Goal: Information Seeking & Learning: Learn about a topic

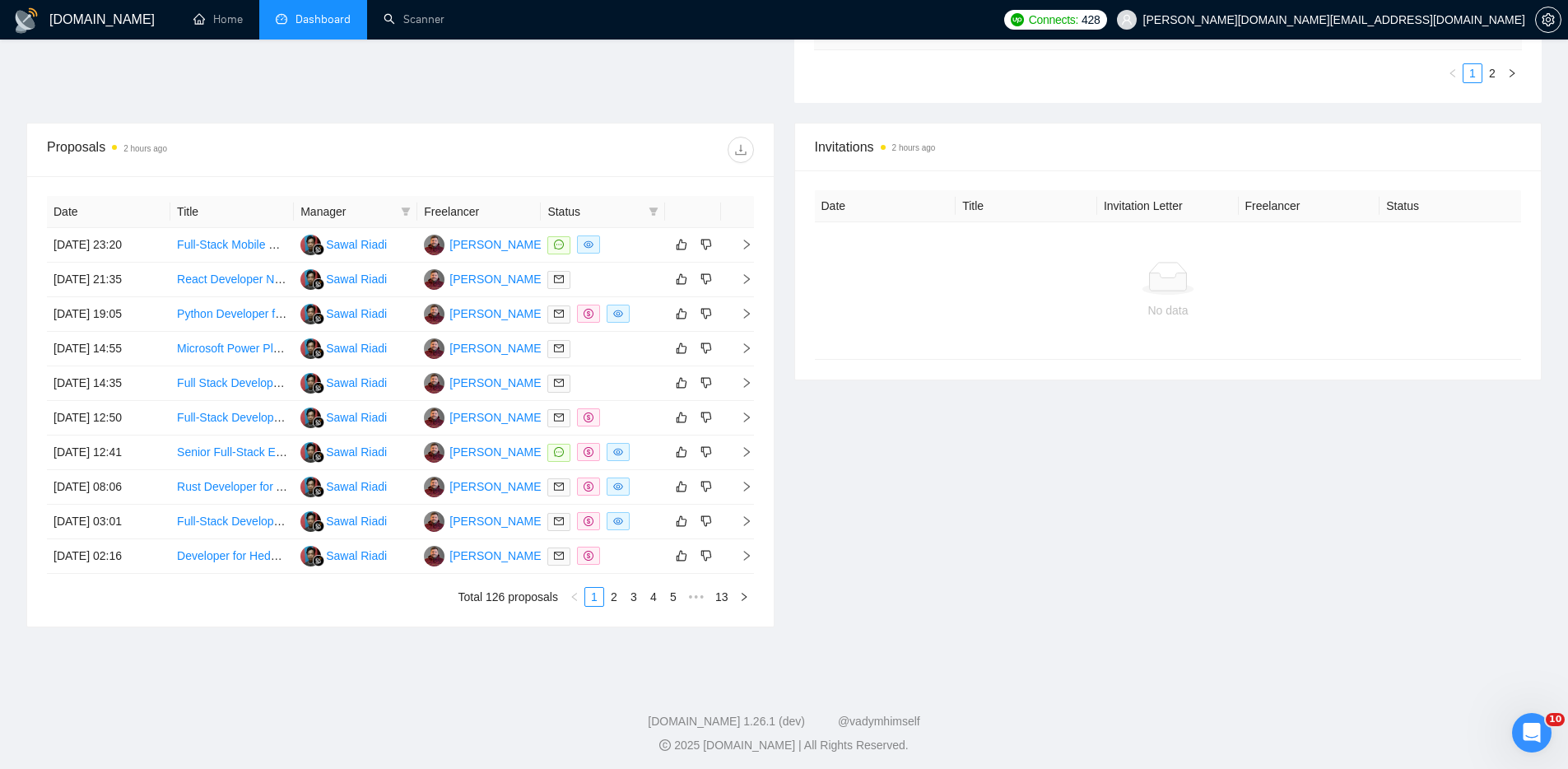
click at [1024, 540] on div "Invitations 2 hours ago Date Title Invitation Letter Freelancer Status No data" at bounding box center [1168, 375] width 768 height 505
click at [923, 575] on div "Invitations 2 hours ago Date Title Invitation Letter Freelancer Status No data" at bounding box center [1168, 375] width 768 height 505
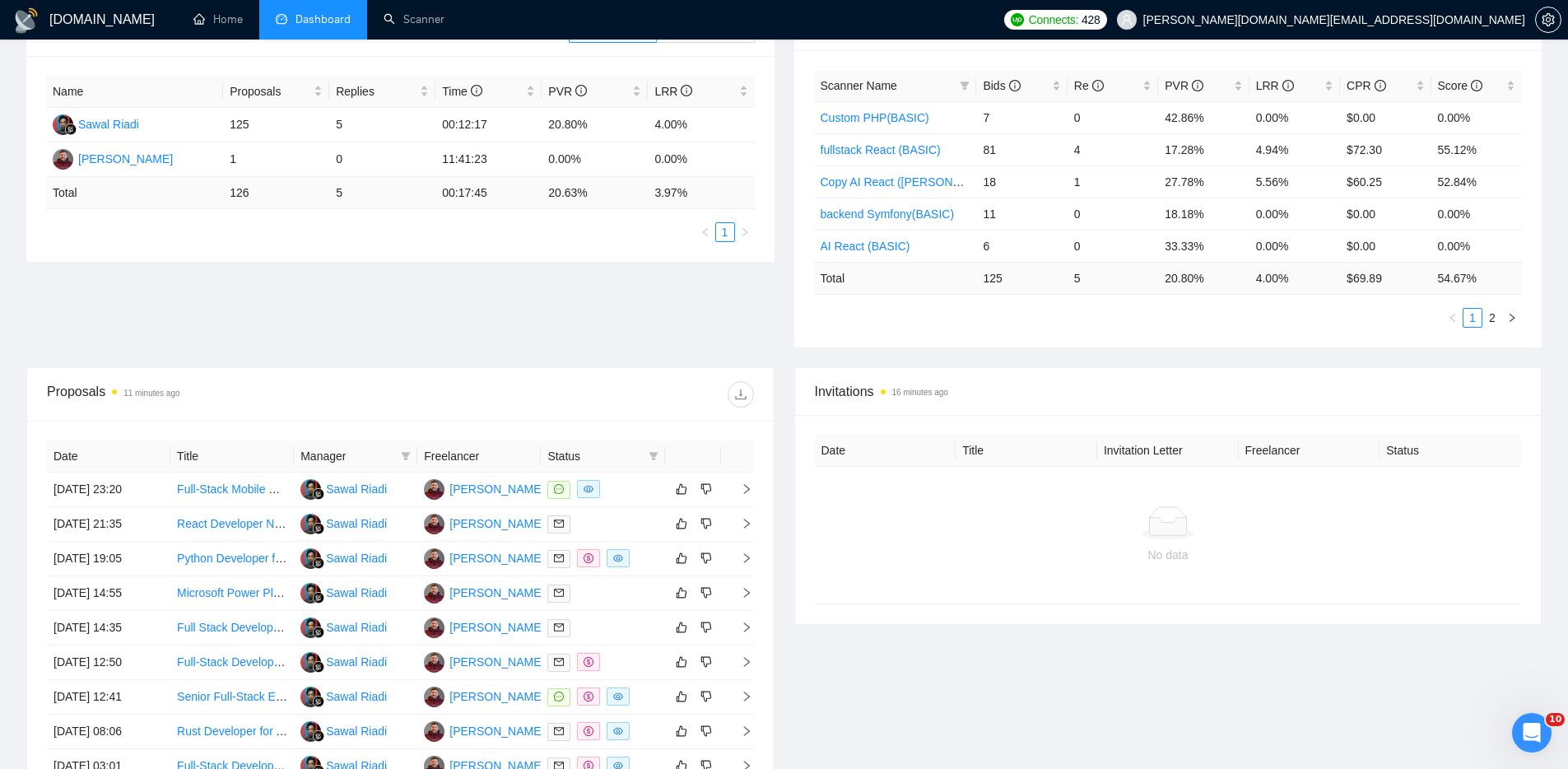
scroll to position [469, 0]
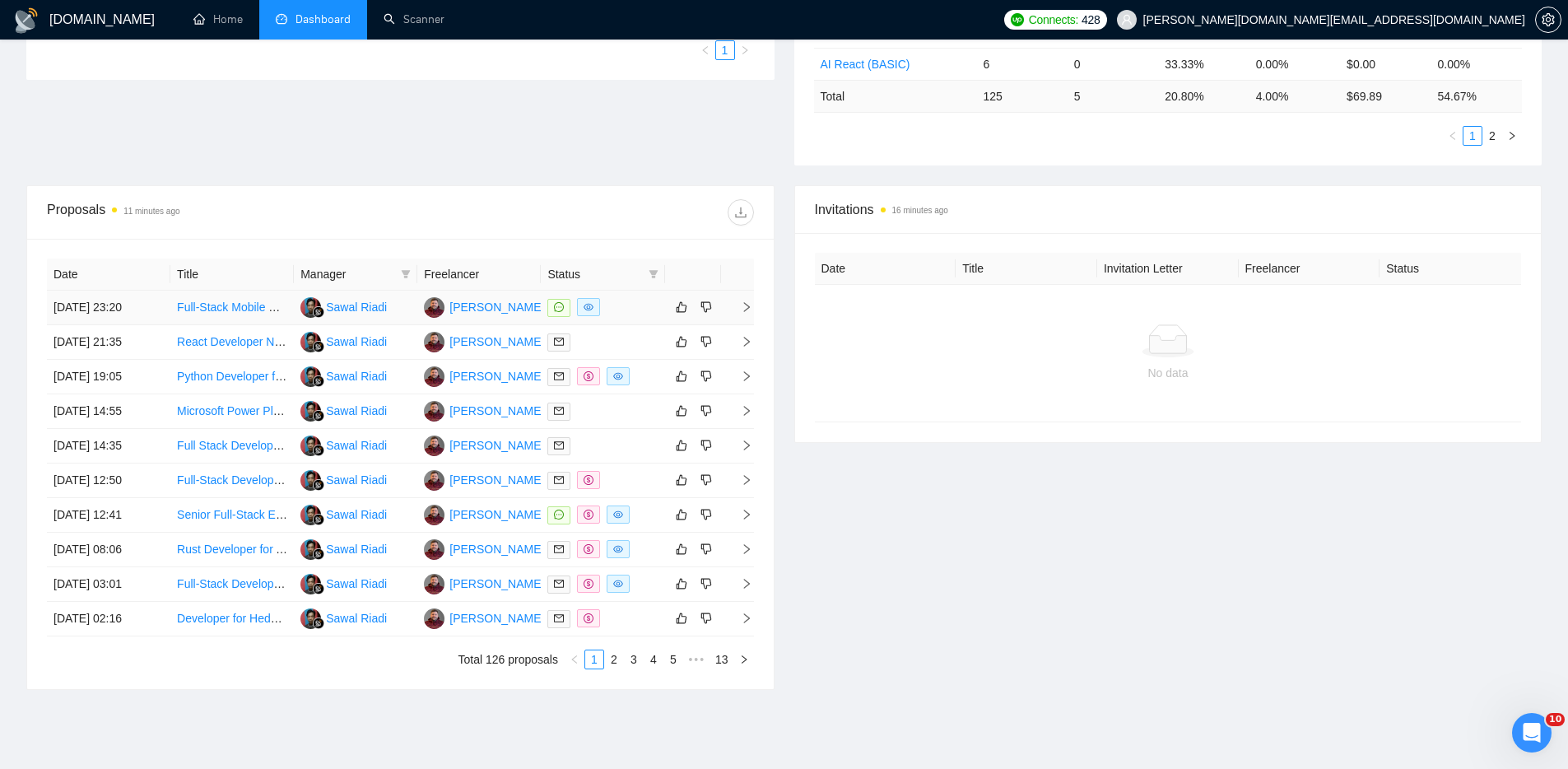
click at [636, 300] on div at bounding box center [602, 307] width 111 height 19
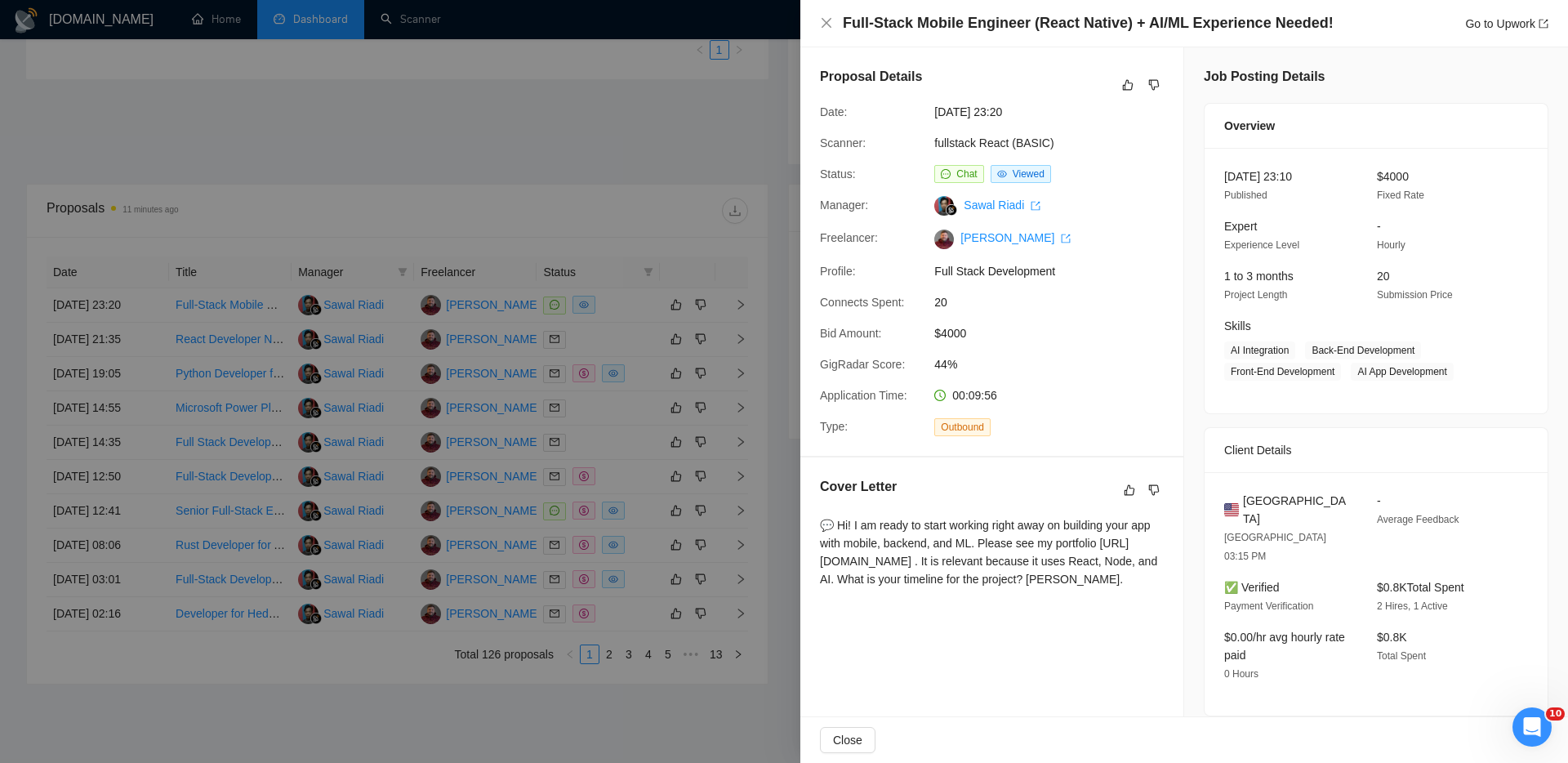
click at [633, 137] on div at bounding box center [784, 382] width 1568 height 763
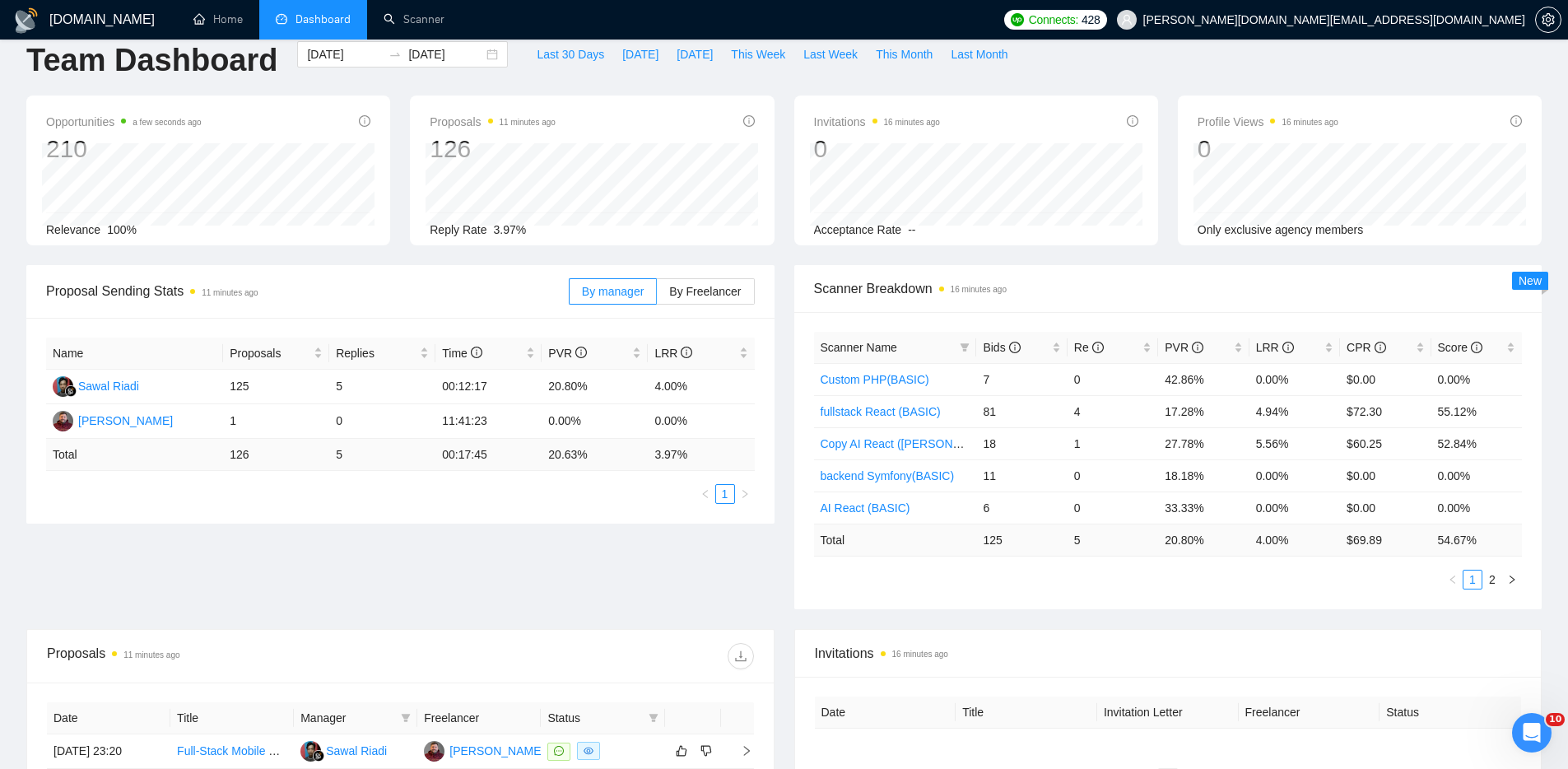
scroll to position [0, 0]
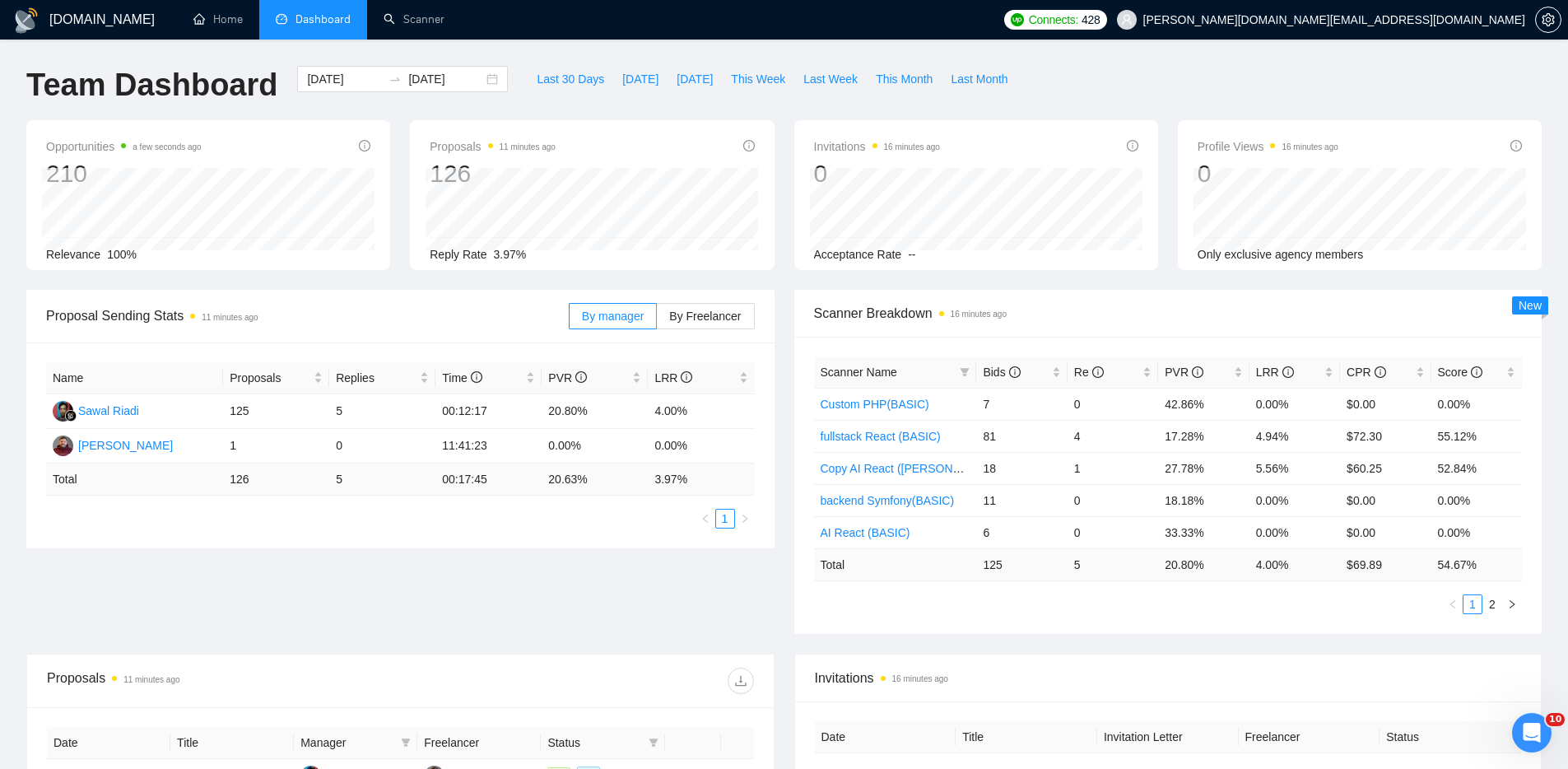
click at [1332, 70] on div "Team Dashboard 2025-09-02 2025-10-02 Last 30 Days Today Yesterday This Week Las…" at bounding box center [784, 92] width 1536 height 54
click at [222, 19] on link "Home" at bounding box center [218, 20] width 49 height 14
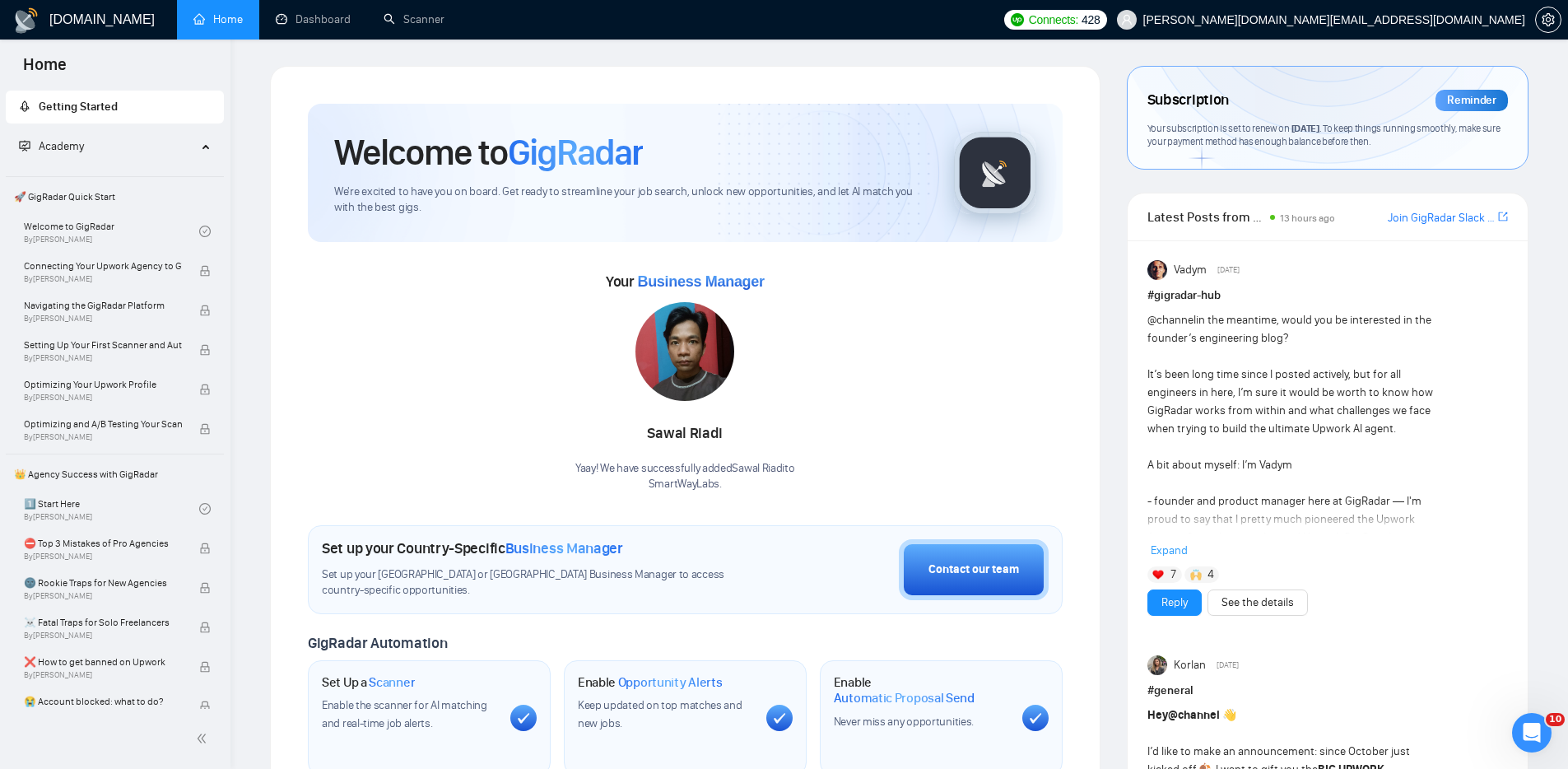
drag, startPoint x: 1064, startPoint y: 51, endPoint x: 971, endPoint y: 57, distance: 93.2
click at [283, 68] on div "Welcome to GigRadar We're excited to have you on board. Get ready to streamline…" at bounding box center [684, 613] width 831 height 1095
click at [408, 14] on link "Scanner" at bounding box center [414, 20] width 61 height 14
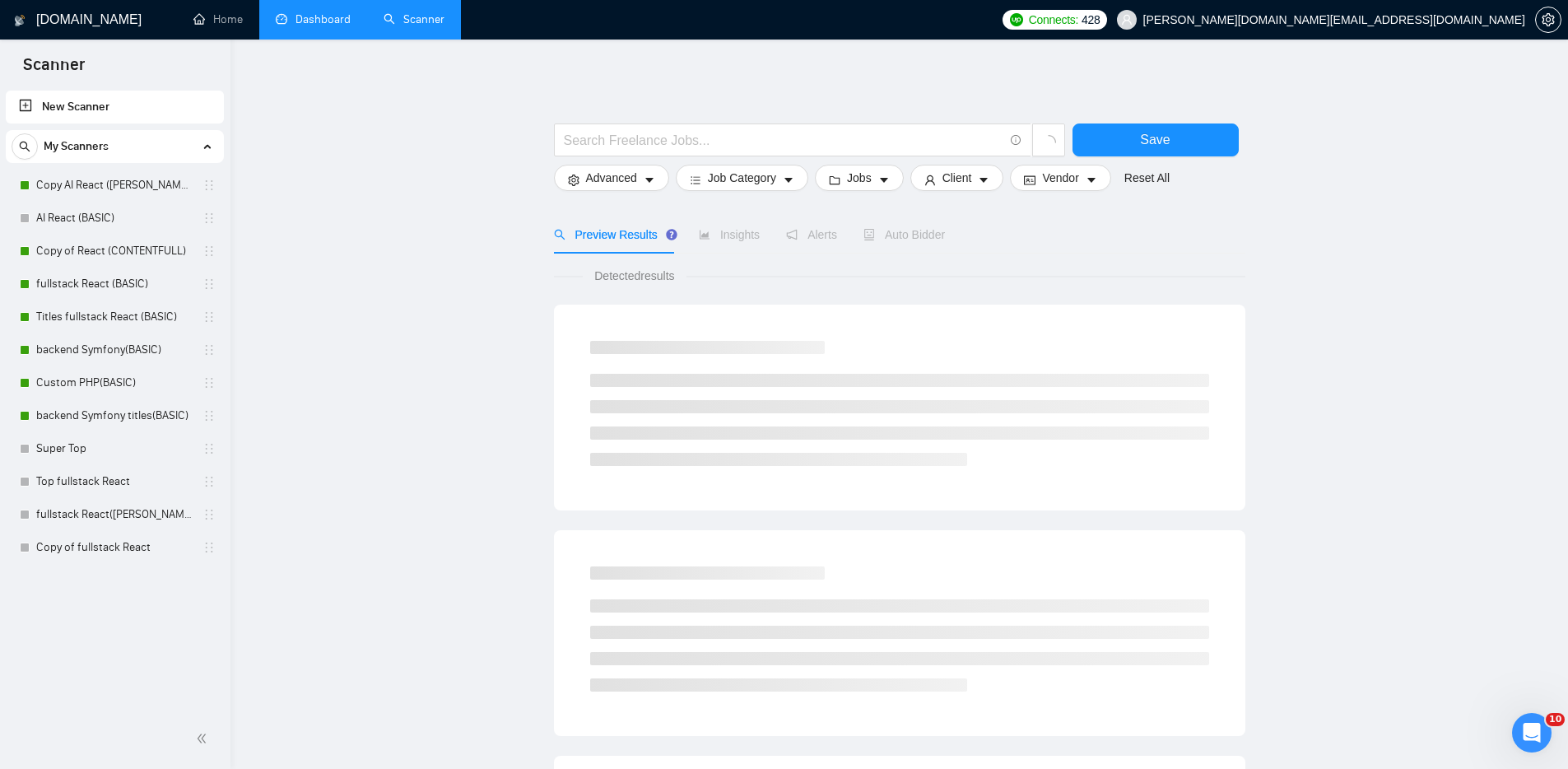
click at [320, 22] on link "Dashboard" at bounding box center [313, 20] width 75 height 14
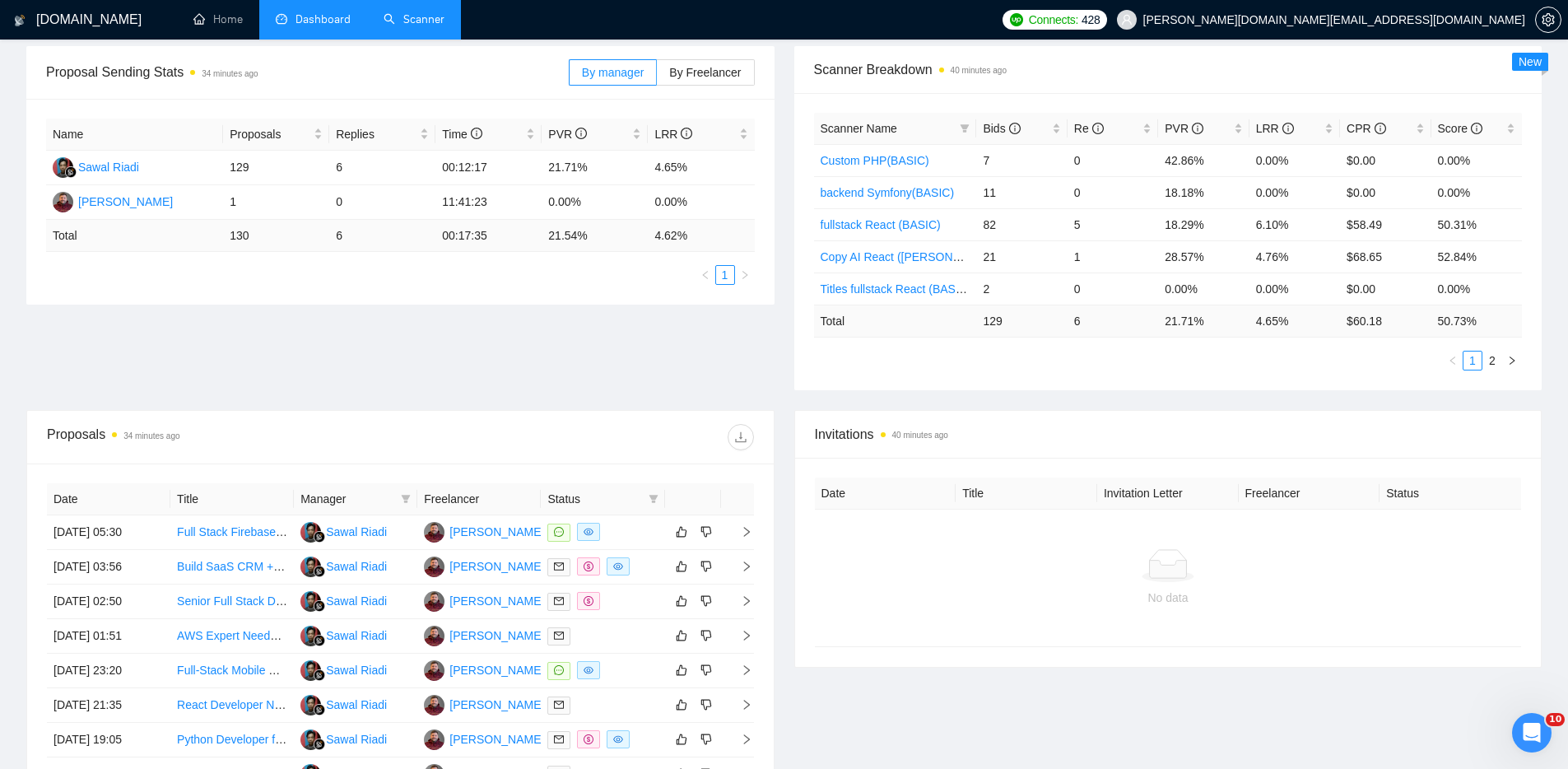
scroll to position [111, 0]
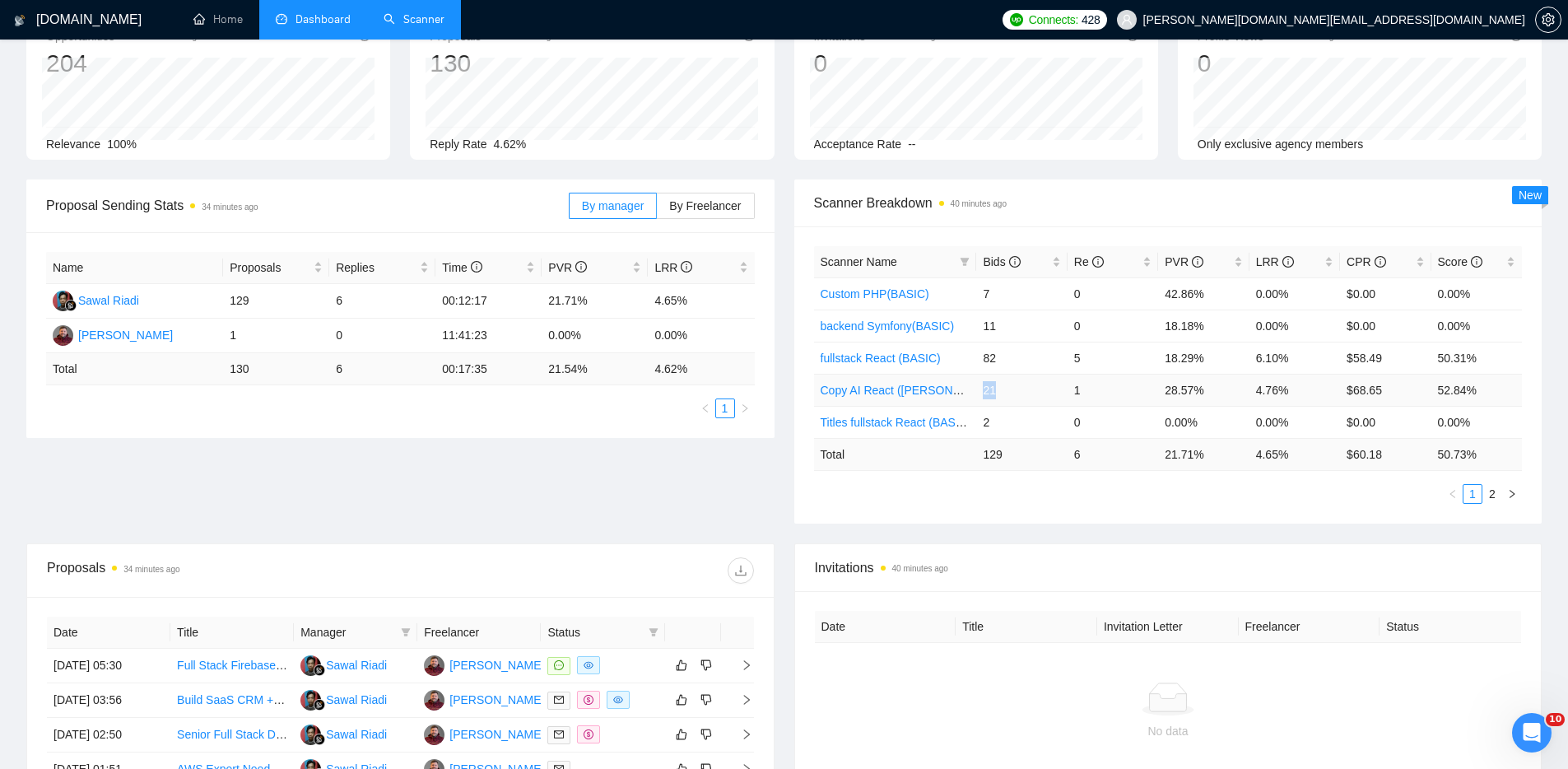
drag, startPoint x: 984, startPoint y: 390, endPoint x: 1002, endPoint y: 391, distance: 18.0
click at [999, 390] on td "21" at bounding box center [1022, 389] width 90 height 32
drag, startPoint x: 1075, startPoint y: 388, endPoint x: 1086, endPoint y: 387, distance: 11.0
click at [1086, 387] on td "1" at bounding box center [1113, 389] width 90 height 32
drag, startPoint x: 1254, startPoint y: 389, endPoint x: 1300, endPoint y: 391, distance: 46.0
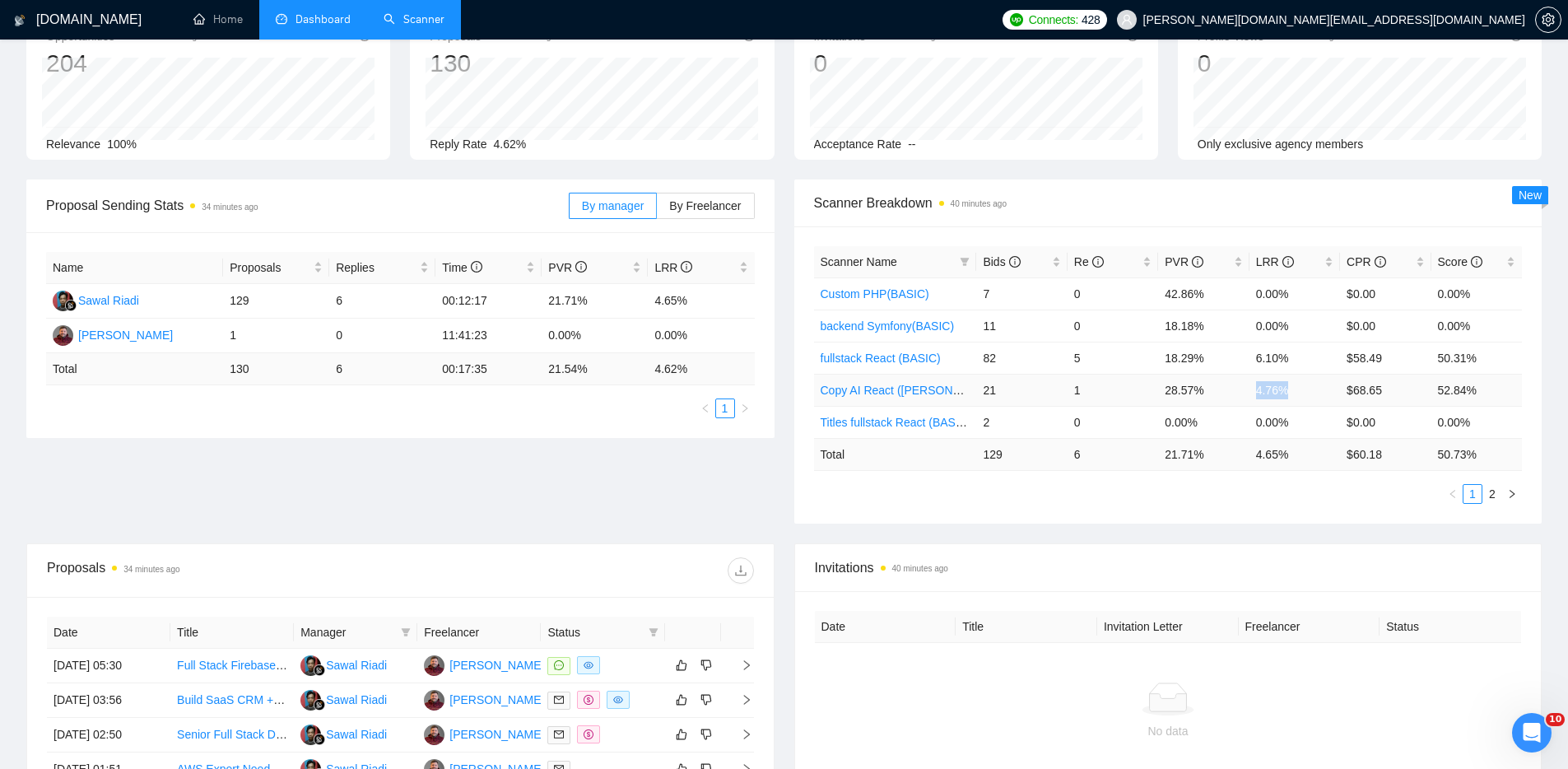
click at [1300, 391] on td "4.76%" at bounding box center [1295, 389] width 90 height 32
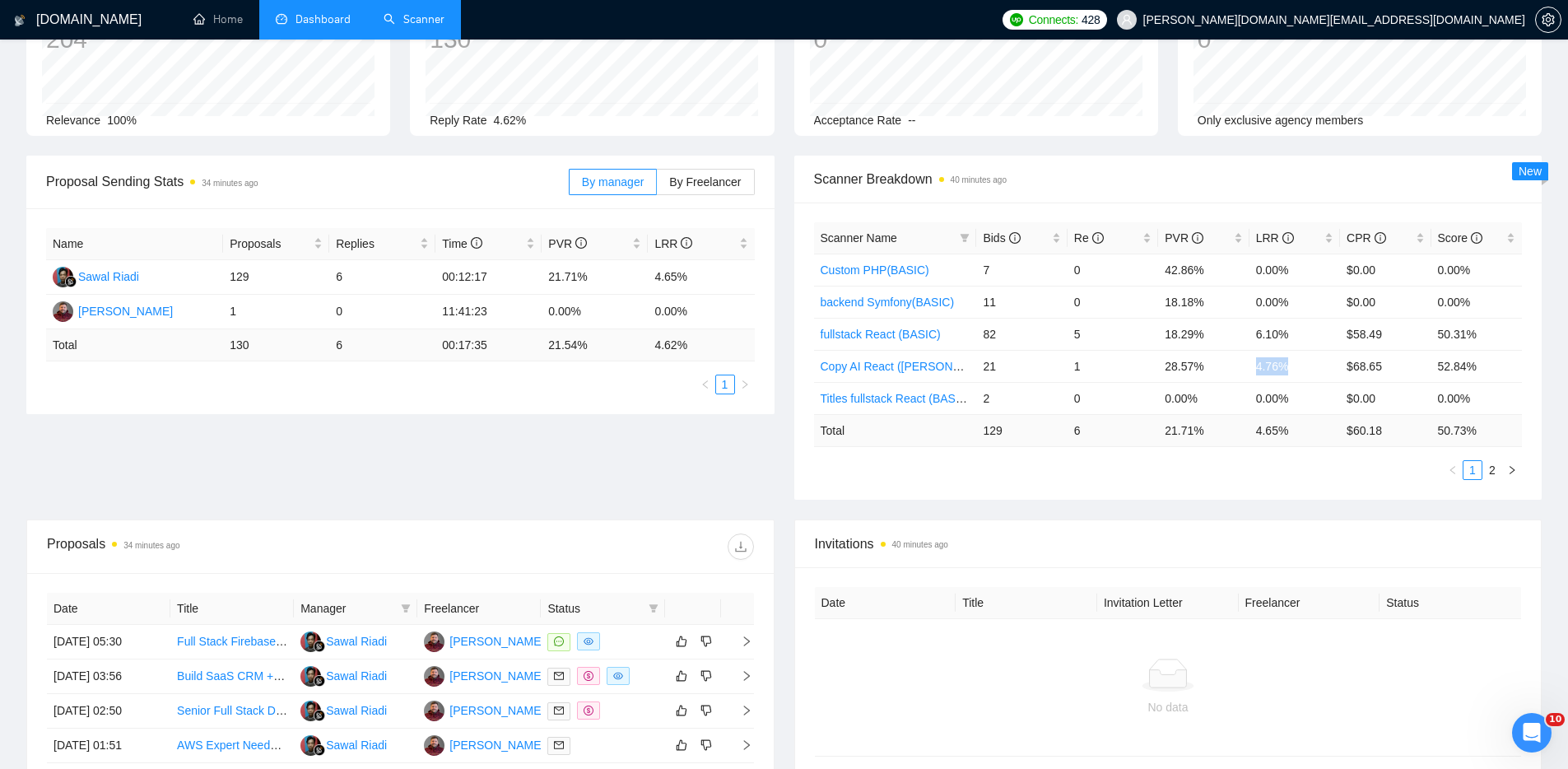
scroll to position [136, 0]
drag, startPoint x: 1168, startPoint y: 363, endPoint x: 1197, endPoint y: 362, distance: 29.0
click at [1197, 362] on td "28.57%" at bounding box center [1203, 363] width 90 height 32
drag, startPoint x: 1254, startPoint y: 364, endPoint x: 1286, endPoint y: 367, distance: 32.1
click at [1286, 366] on td "4.76%" at bounding box center [1295, 363] width 90 height 32
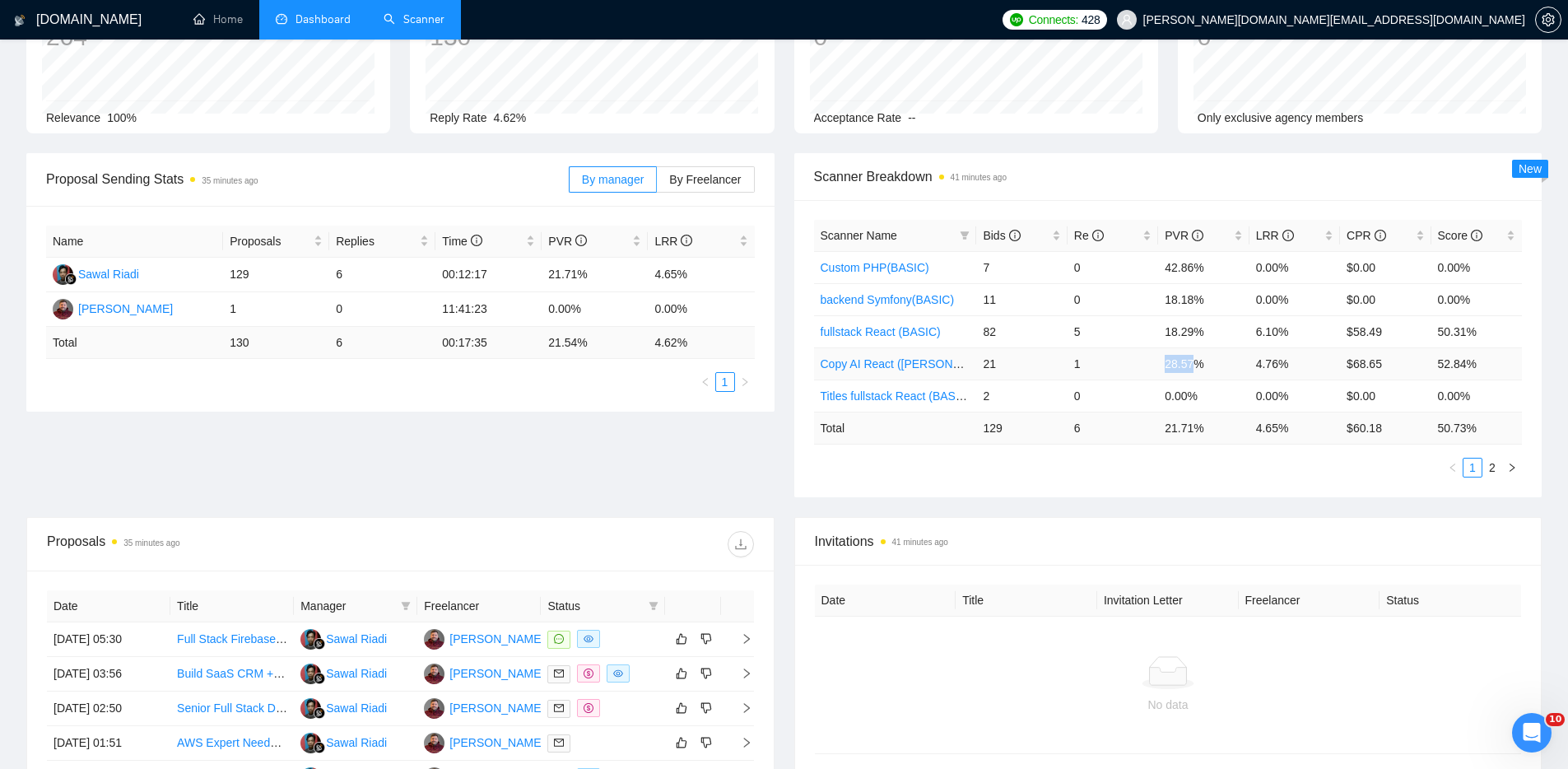
drag, startPoint x: 1166, startPoint y: 367, endPoint x: 1198, endPoint y: 364, distance: 32.1
click at [1198, 364] on td "28.57%" at bounding box center [1203, 363] width 90 height 32
drag, startPoint x: 1257, startPoint y: 363, endPoint x: 1304, endPoint y: 357, distance: 47.4
click at [1299, 357] on td "4.76%" at bounding box center [1295, 363] width 90 height 32
drag, startPoint x: 981, startPoint y: 363, endPoint x: 1095, endPoint y: 364, distance: 114.0
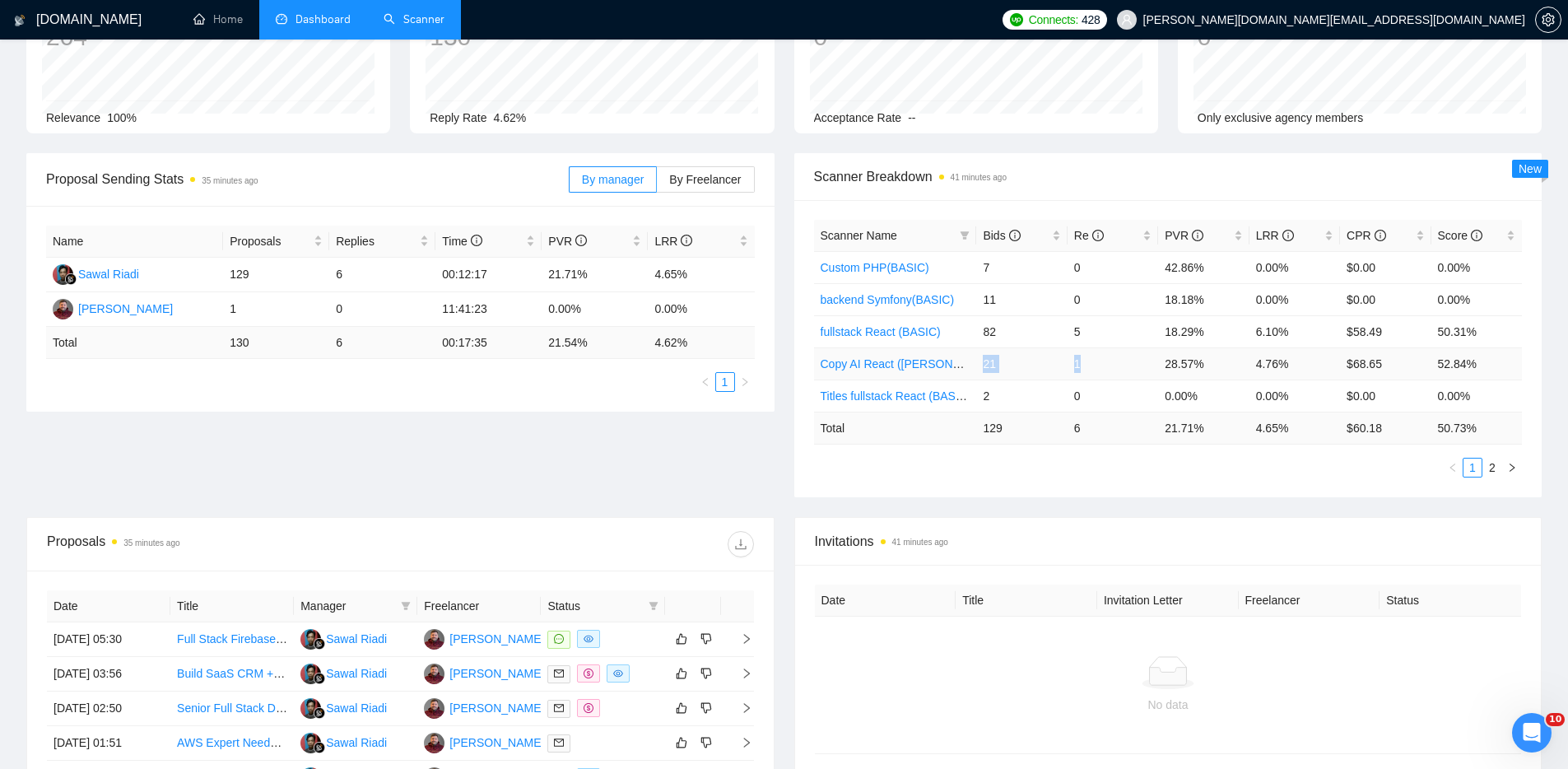
click at [1096, 364] on tr "Copy AI React (MICHAEL) 21 1 28.57% 4.76% $68.65 52.84%" at bounding box center [1168, 363] width 709 height 32
click at [1095, 360] on td "1" at bounding box center [1113, 363] width 90 height 32
drag, startPoint x: 1081, startPoint y: 364, endPoint x: 1026, endPoint y: 369, distance: 55.2
click at [1070, 363] on td "1" at bounding box center [1113, 363] width 90 height 32
drag, startPoint x: 992, startPoint y: 363, endPoint x: 983, endPoint y: 362, distance: 9.1
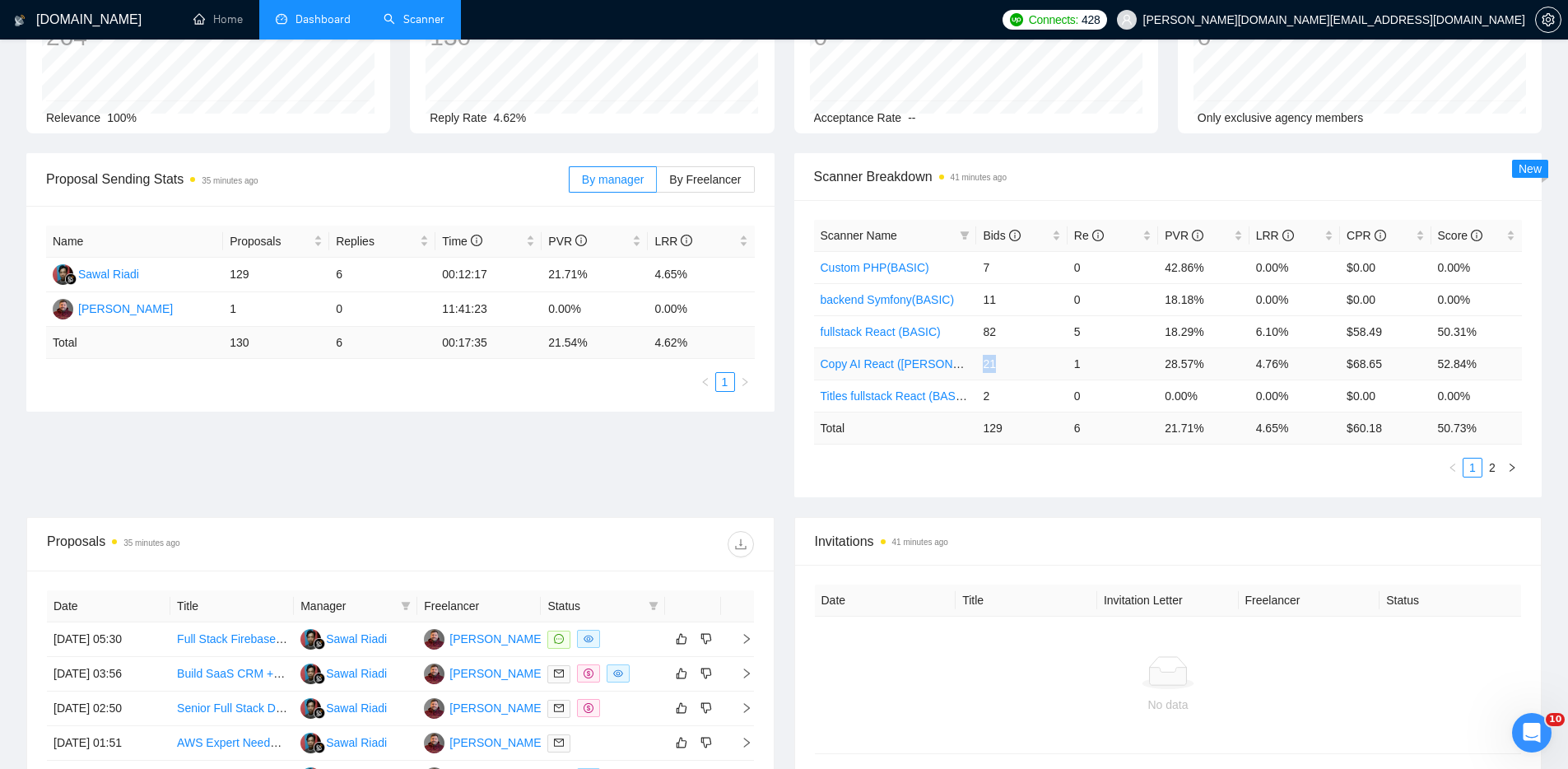
click at [983, 362] on td "21" at bounding box center [1022, 363] width 90 height 32
drag, startPoint x: 1084, startPoint y: 363, endPoint x: 1074, endPoint y: 364, distance: 10.0
click at [1072, 363] on td "1" at bounding box center [1113, 363] width 90 height 32
drag, startPoint x: 1296, startPoint y: 362, endPoint x: 1255, endPoint y: 366, distance: 41.2
click at [1255, 366] on td "4.76%" at bounding box center [1295, 363] width 90 height 32
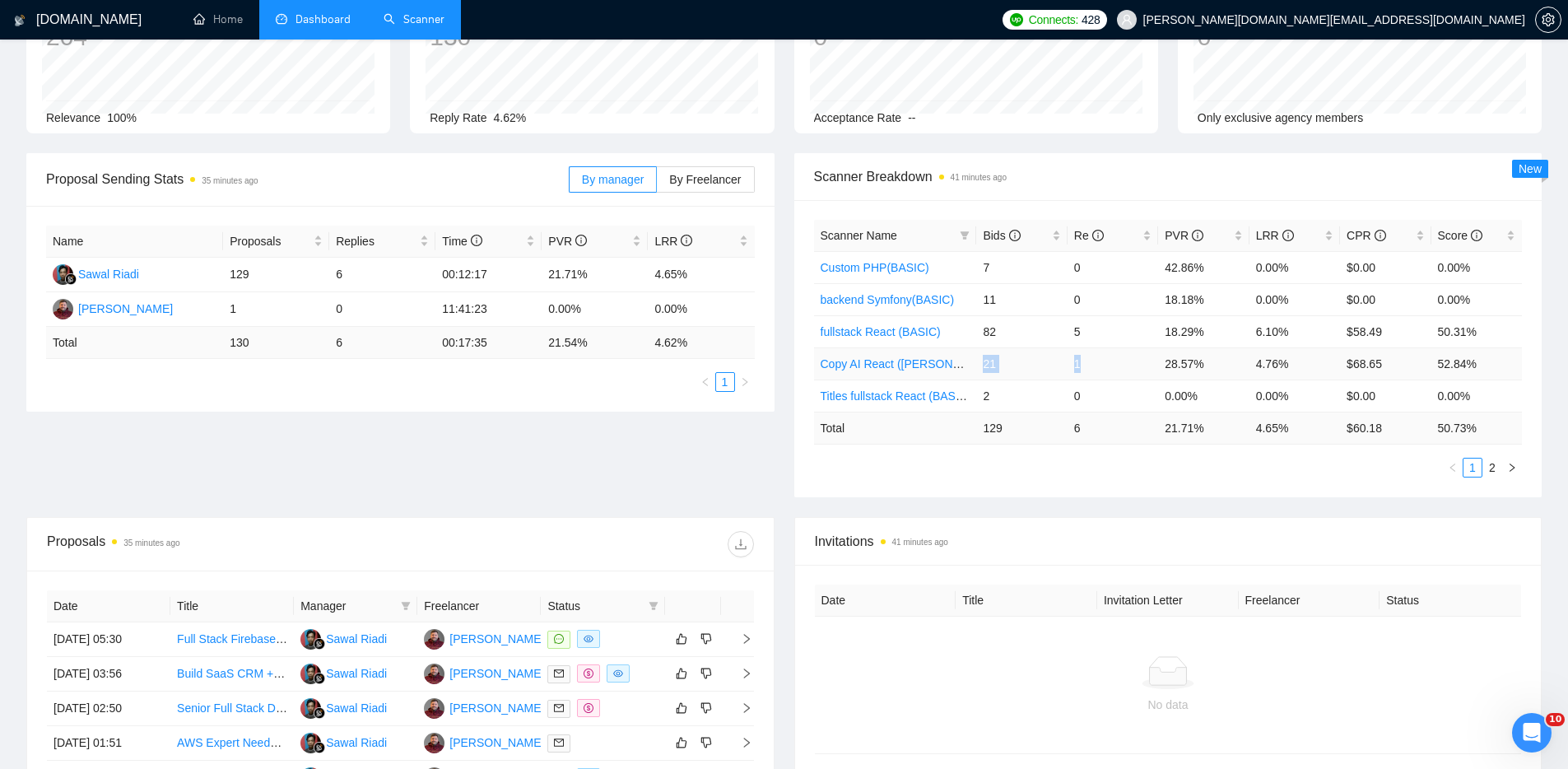
drag, startPoint x: 982, startPoint y: 365, endPoint x: 1090, endPoint y: 362, distance: 108.0
click at [1090, 362] on tr "Copy AI React (MICHAEL) 21 1 28.57% 4.76% $68.65 52.84%" at bounding box center [1168, 363] width 709 height 32
click at [1094, 370] on td "1" at bounding box center [1113, 363] width 90 height 32
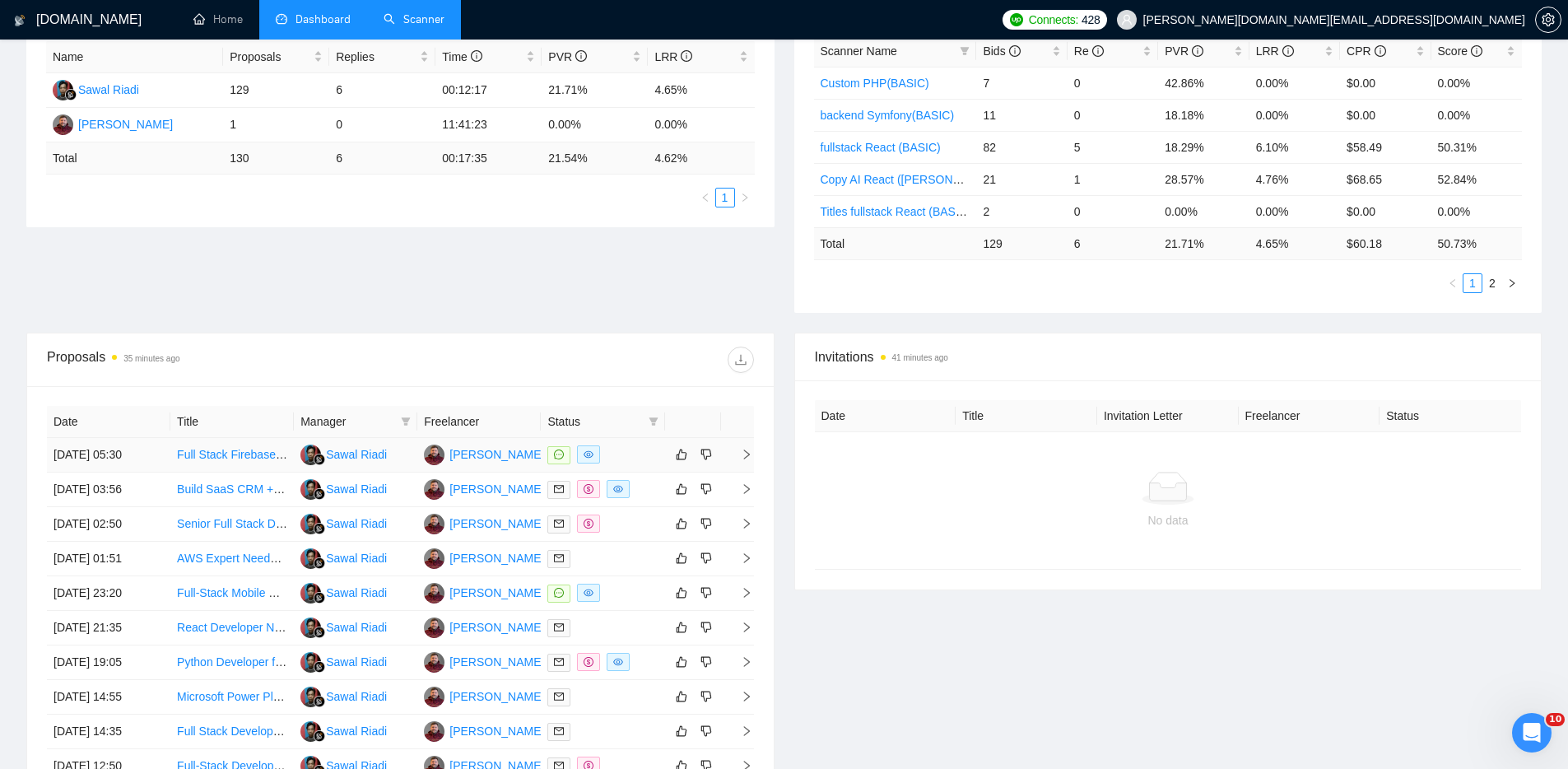
scroll to position [322, 0]
click at [625, 590] on div at bounding box center [602, 591] width 111 height 19
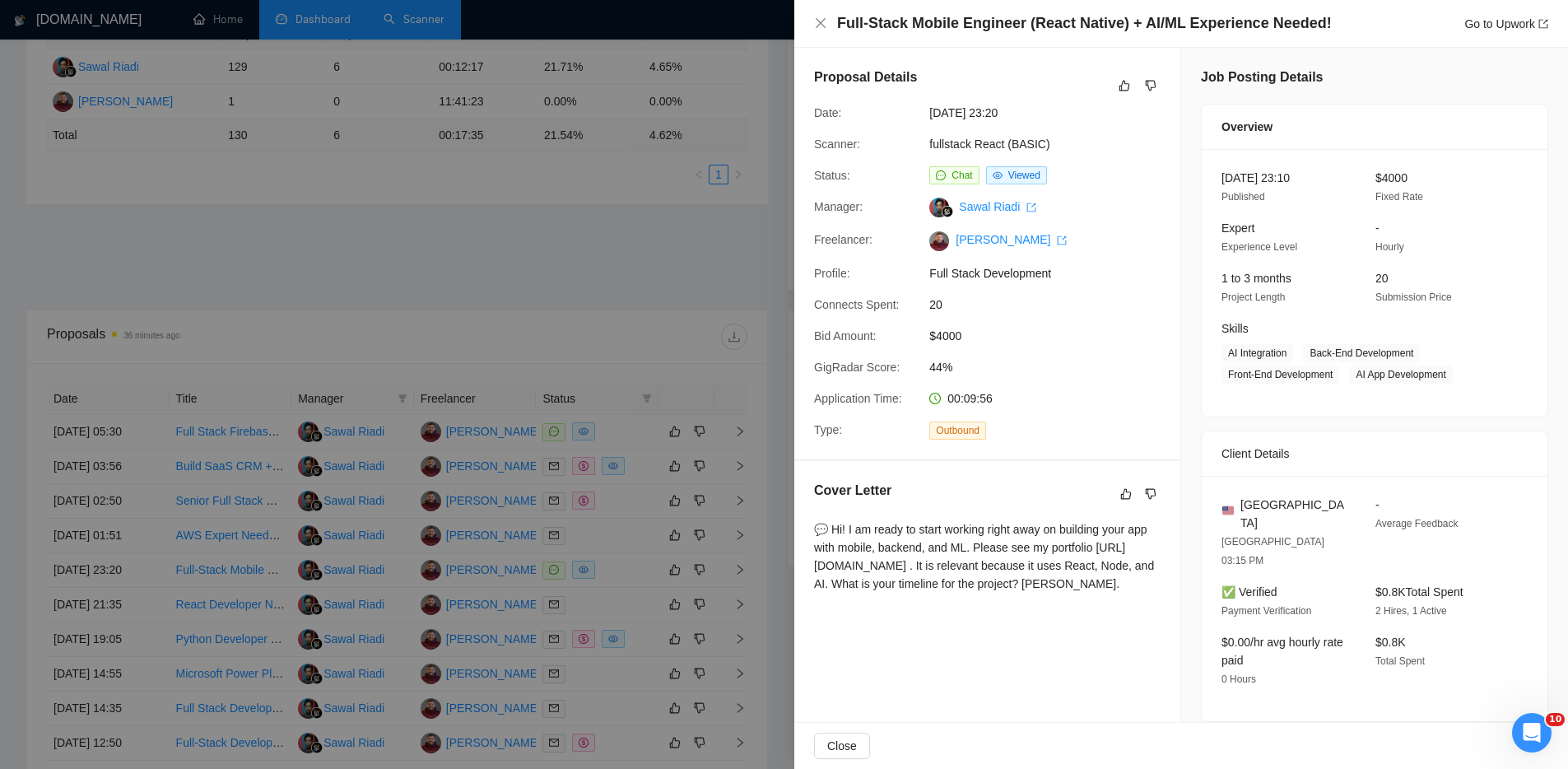
scroll to position [505, 0]
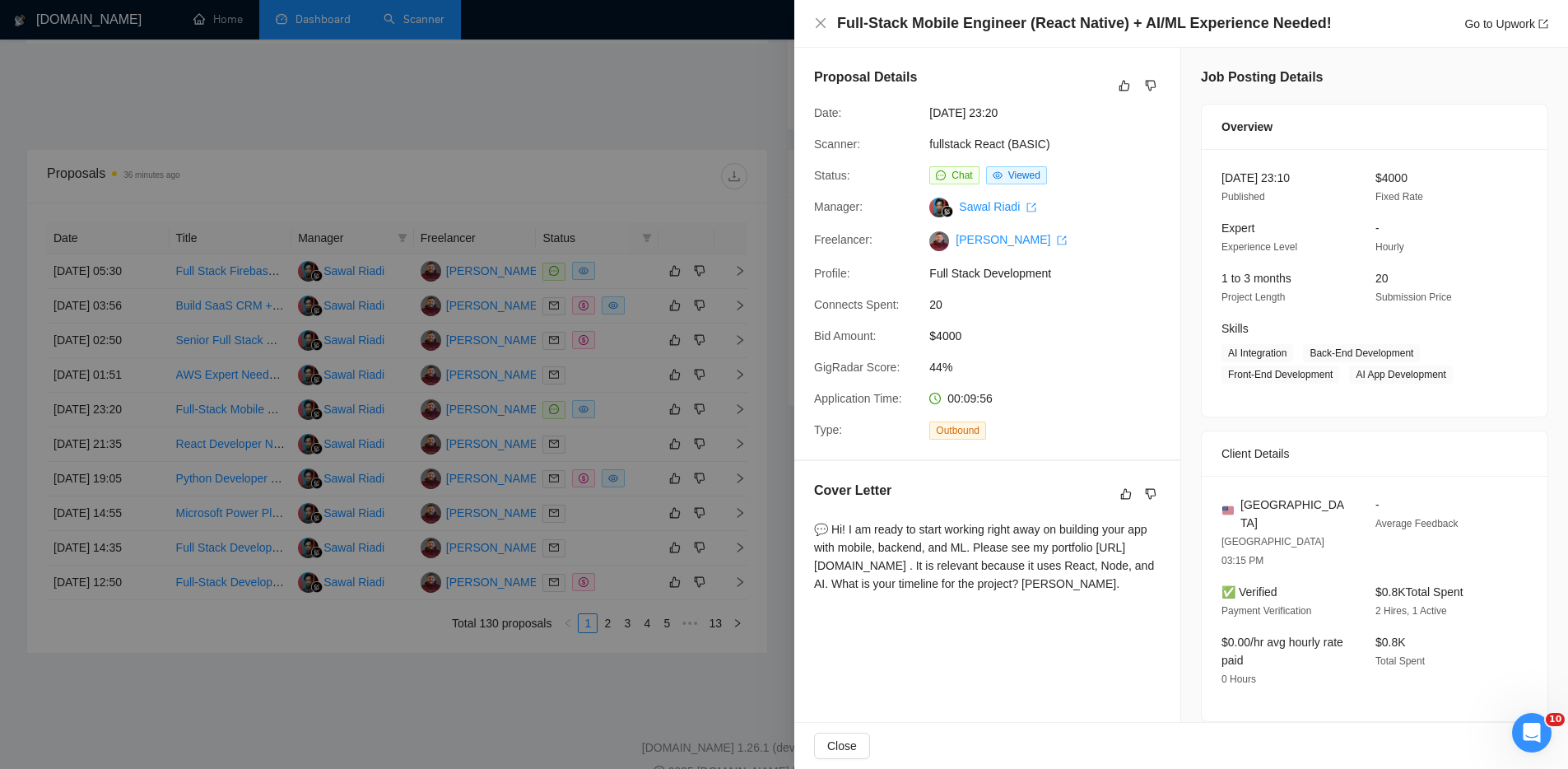
click at [608, 624] on div at bounding box center [784, 384] width 1568 height 769
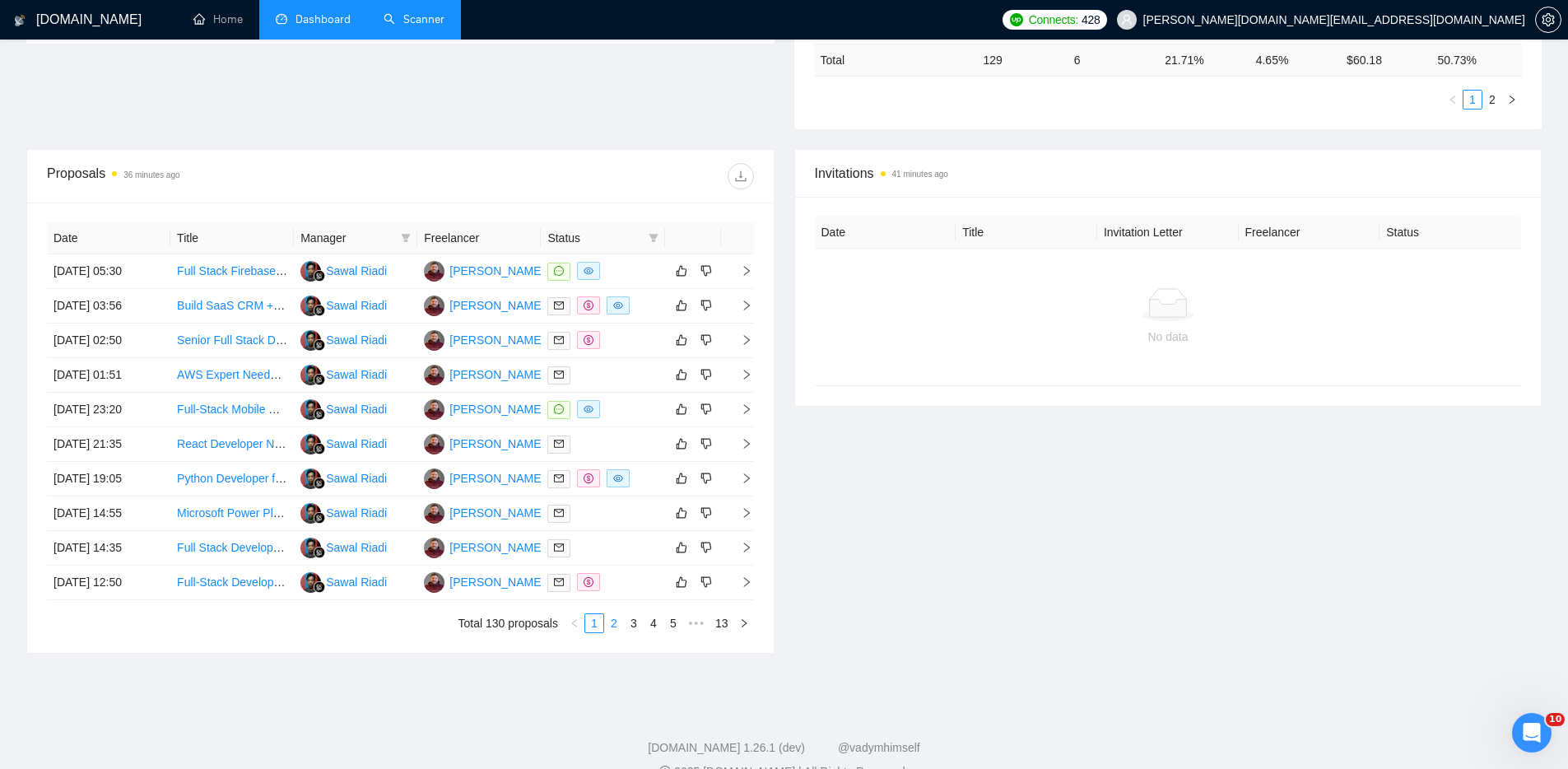
click at [612, 622] on link "2" at bounding box center [614, 623] width 18 height 18
click at [654, 270] on div at bounding box center [602, 271] width 111 height 19
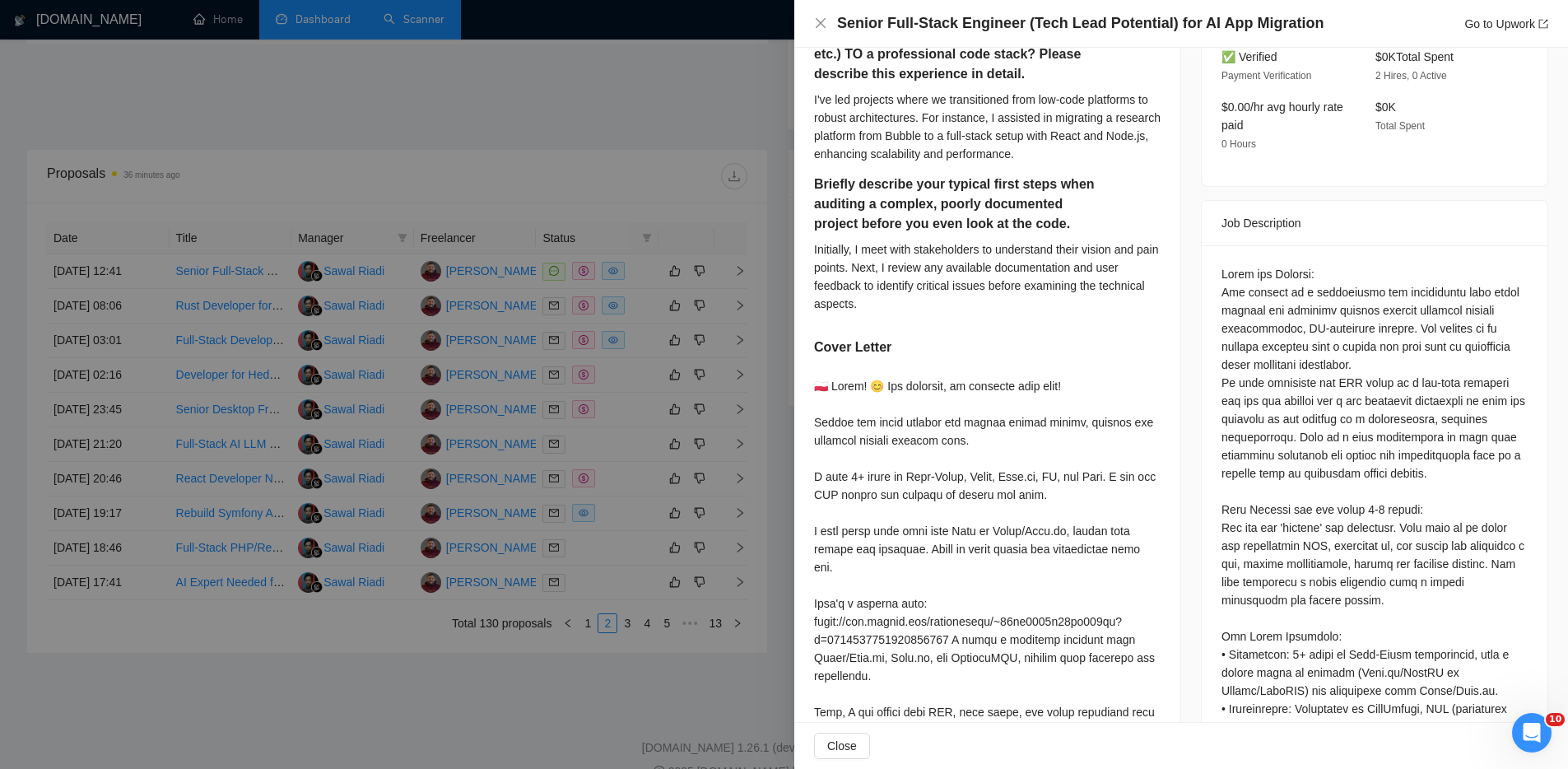
scroll to position [538, 0]
drag, startPoint x: 816, startPoint y: 384, endPoint x: 838, endPoint y: 384, distance: 22.0
click at [838, 384] on div at bounding box center [986, 648] width 346 height 543
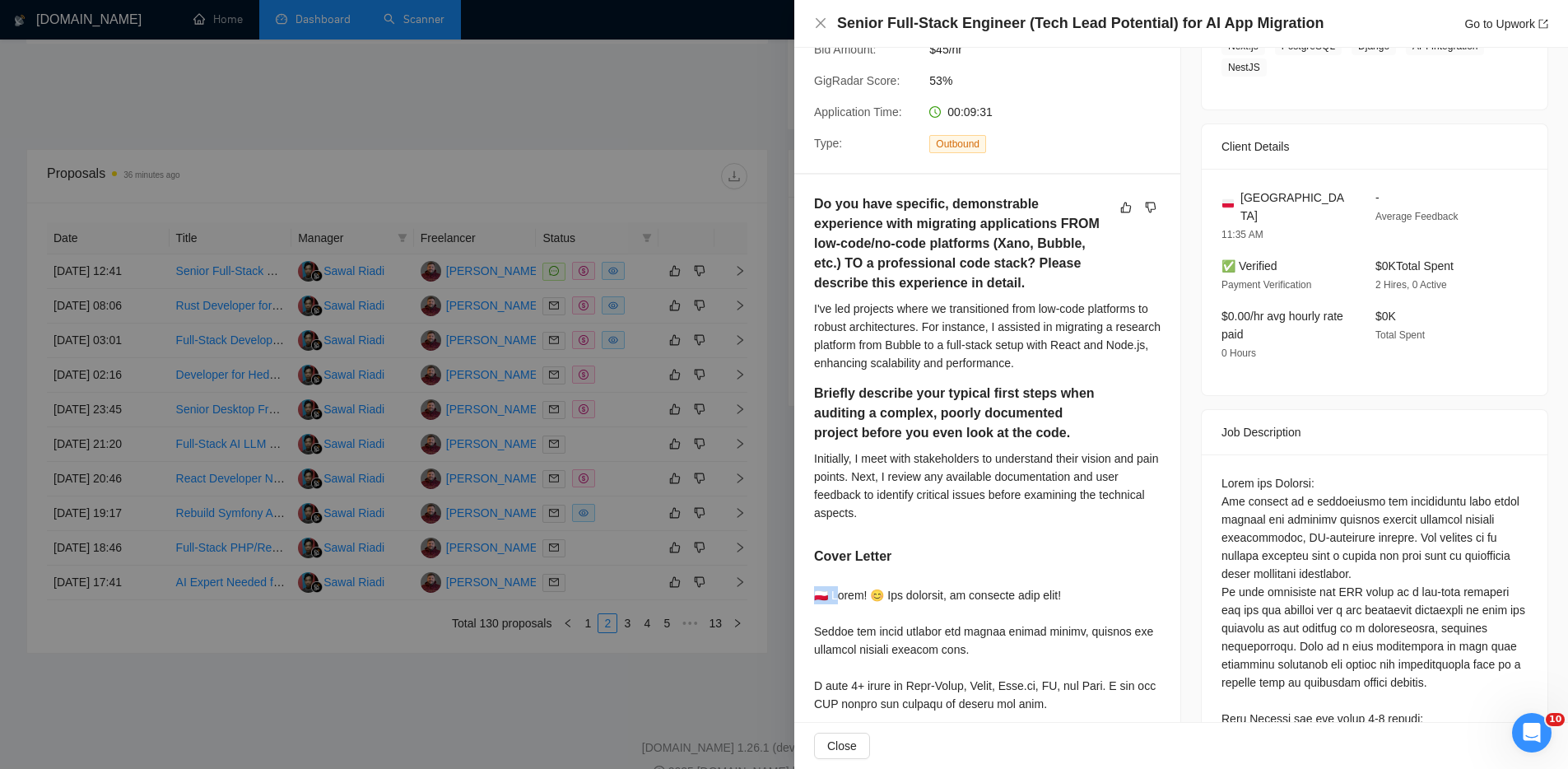
scroll to position [305, 0]
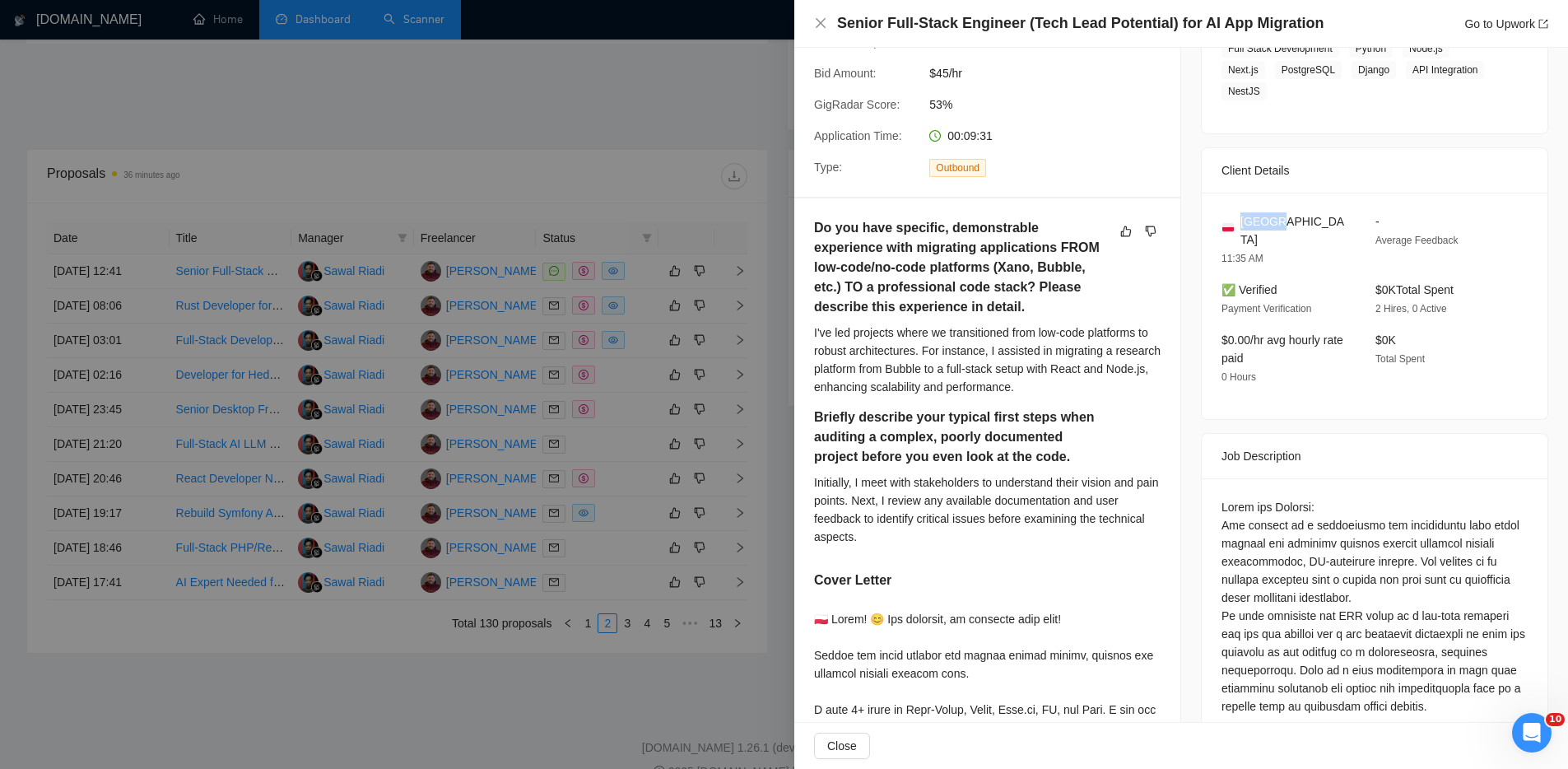
drag, startPoint x: 1301, startPoint y: 229, endPoint x: 1235, endPoint y: 221, distance: 66.5
click at [1235, 220] on div "Poland" at bounding box center [1286, 231] width 127 height 36
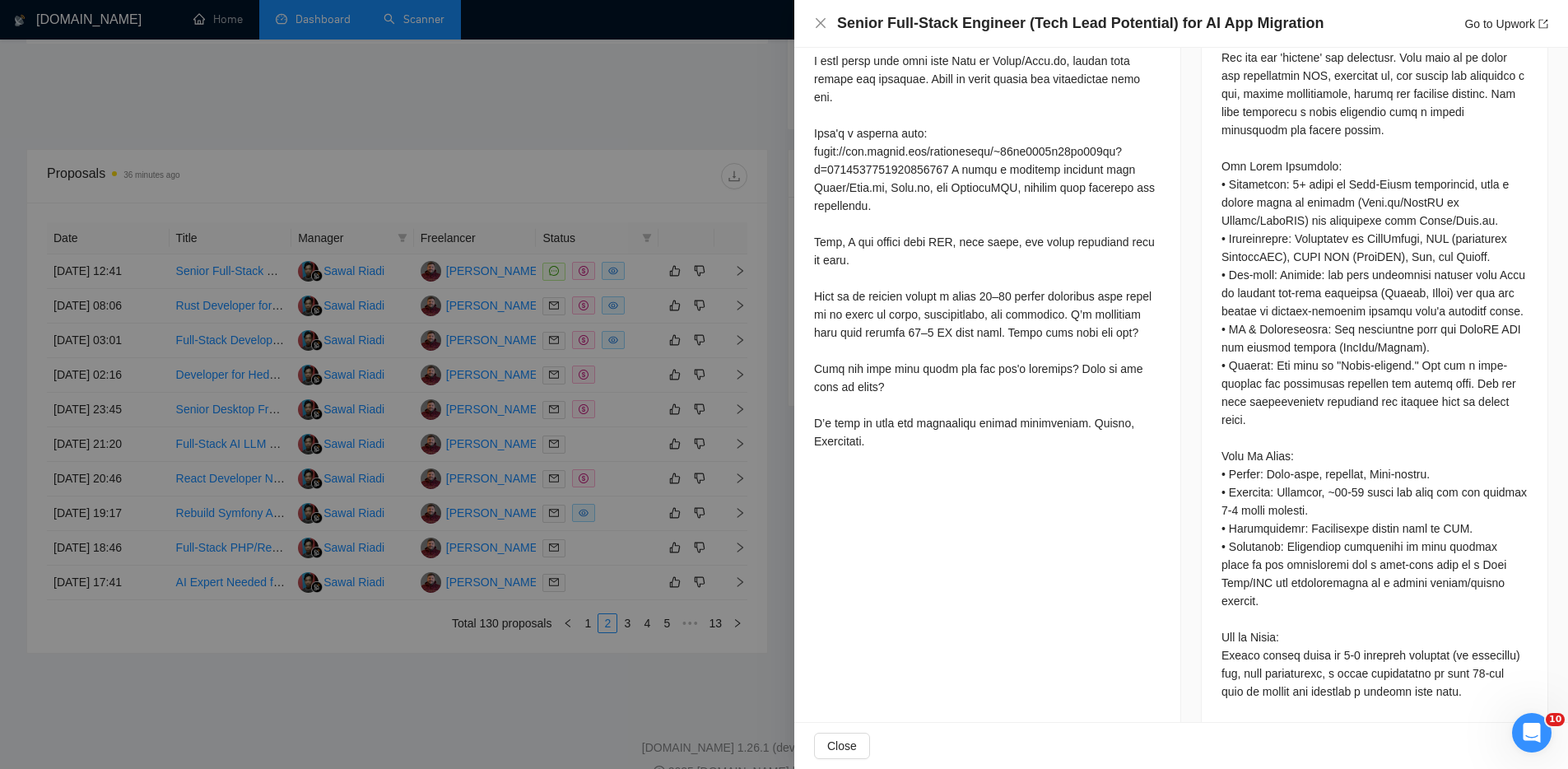
scroll to position [974, 0]
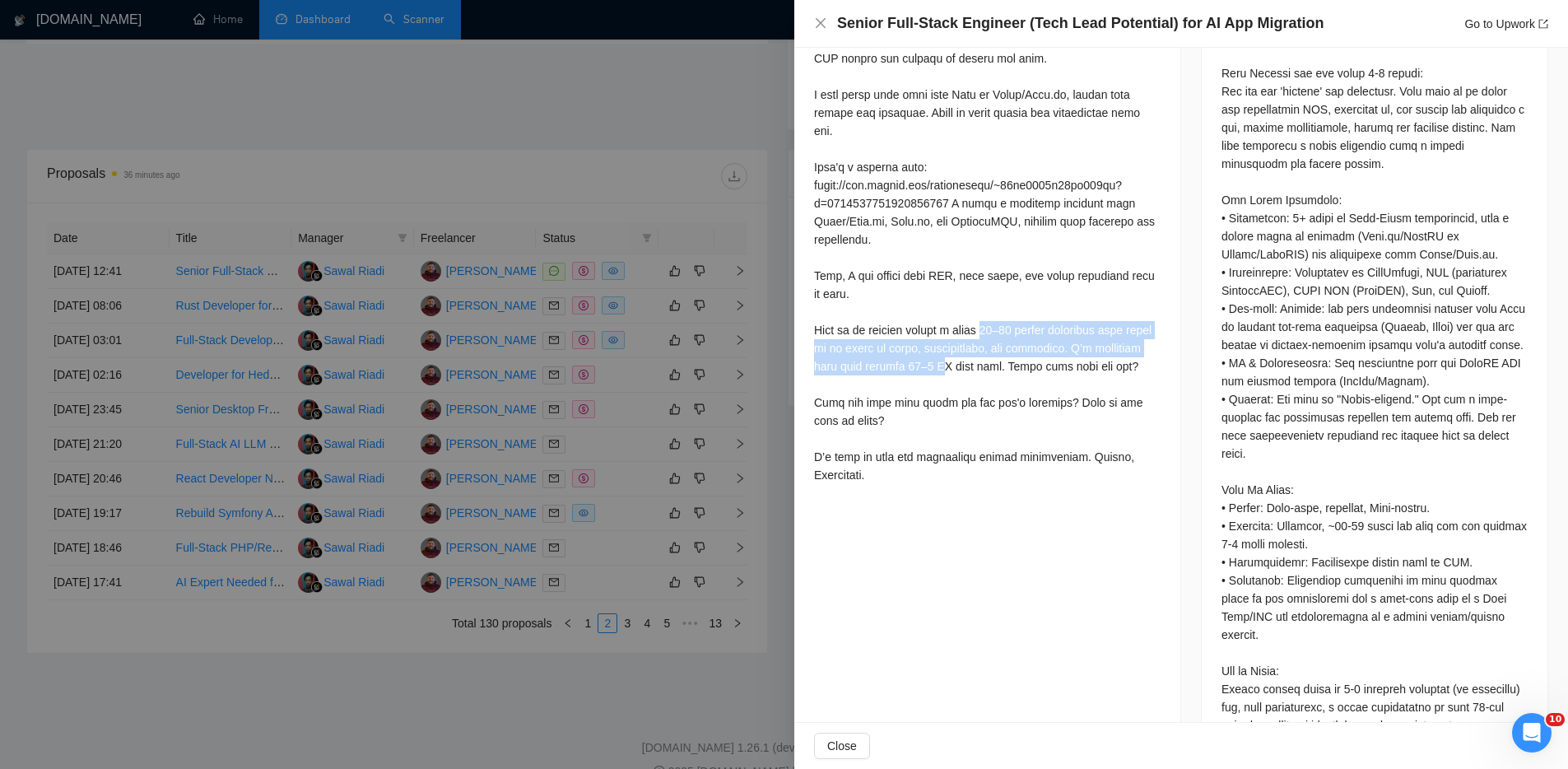
drag, startPoint x: 993, startPoint y: 331, endPoint x: 1002, endPoint y: 363, distance: 33.2
click at [1002, 363] on div at bounding box center [986, 213] width 346 height 543
click at [991, 366] on div at bounding box center [986, 213] width 346 height 543
drag, startPoint x: 966, startPoint y: 366, endPoint x: 999, endPoint y: 367, distance: 33.0
click at [999, 367] on div at bounding box center [986, 213] width 346 height 543
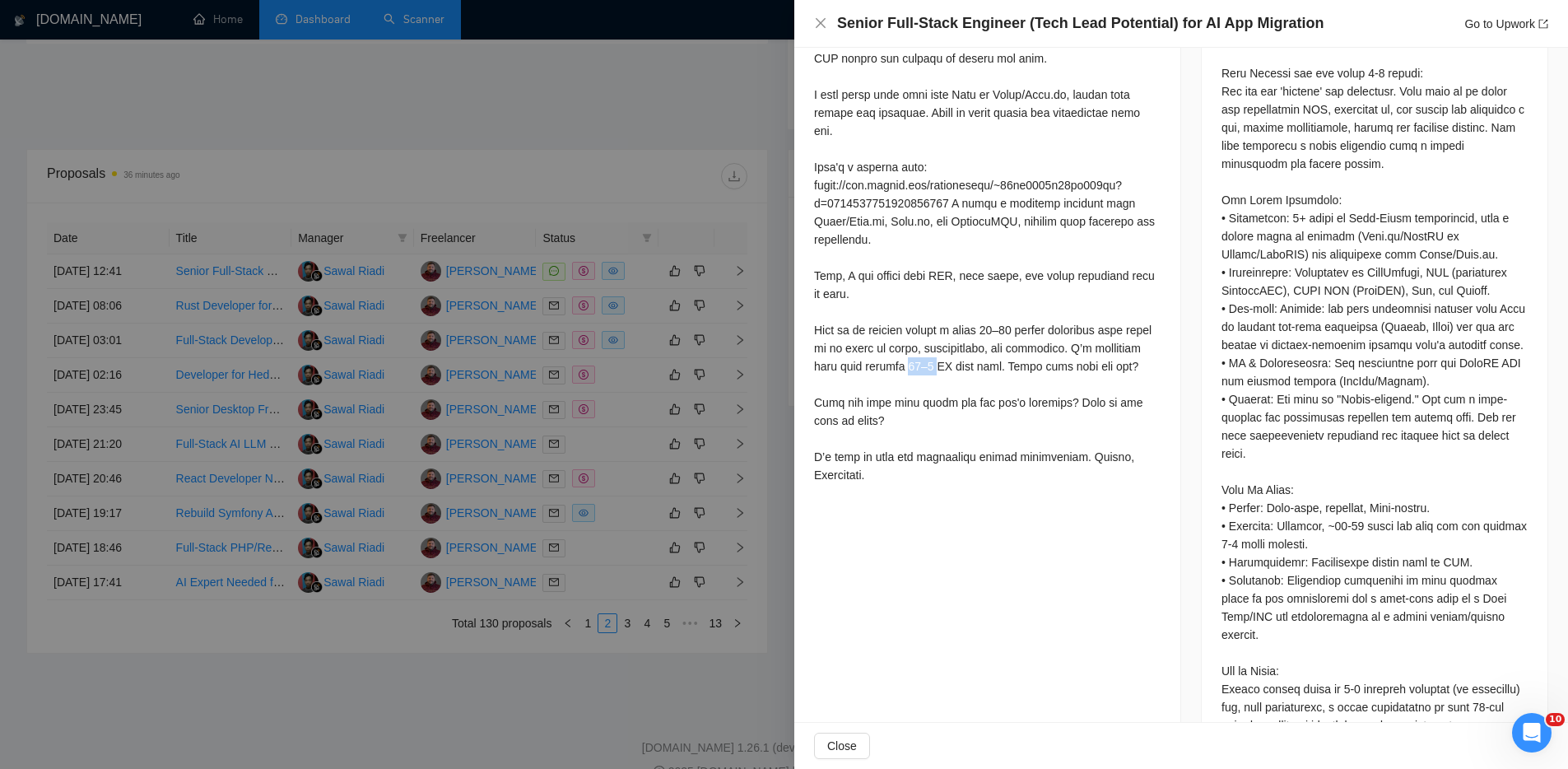
click at [985, 367] on div at bounding box center [986, 213] width 346 height 543
drag, startPoint x: 980, startPoint y: 366, endPoint x: 988, endPoint y: 363, distance: 8.5
click at [986, 365] on div at bounding box center [986, 213] width 346 height 543
click at [986, 366] on div at bounding box center [986, 213] width 346 height 543
drag, startPoint x: 970, startPoint y: 367, endPoint x: 983, endPoint y: 369, distance: 13.2
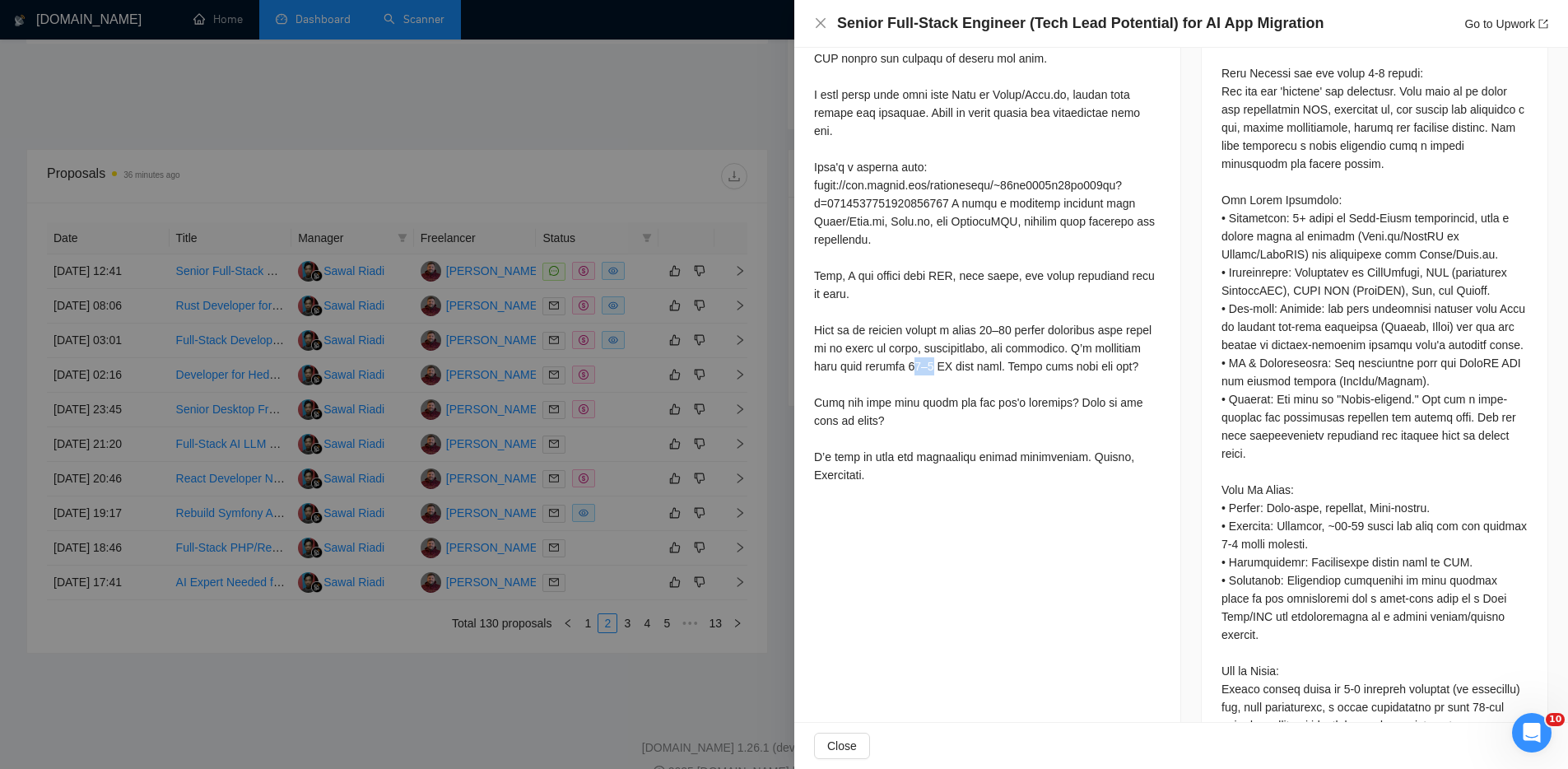
click at [992, 367] on div at bounding box center [986, 213] width 346 height 543
drag, startPoint x: 966, startPoint y: 367, endPoint x: 993, endPoint y: 365, distance: 27.1
click at [991, 366] on div at bounding box center [986, 213] width 346 height 543
click at [1081, 326] on div at bounding box center [986, 213] width 346 height 543
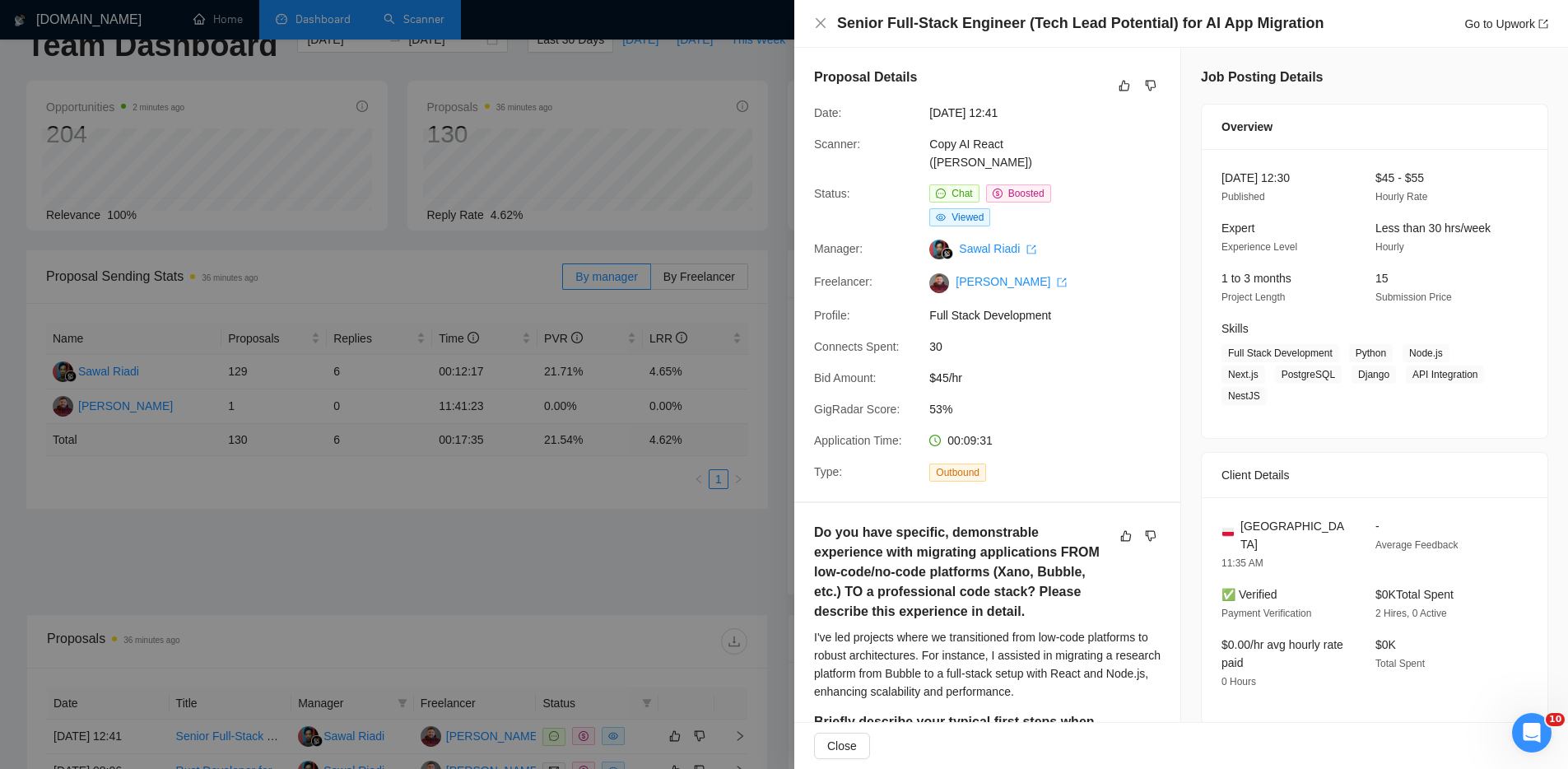
scroll to position [537, 0]
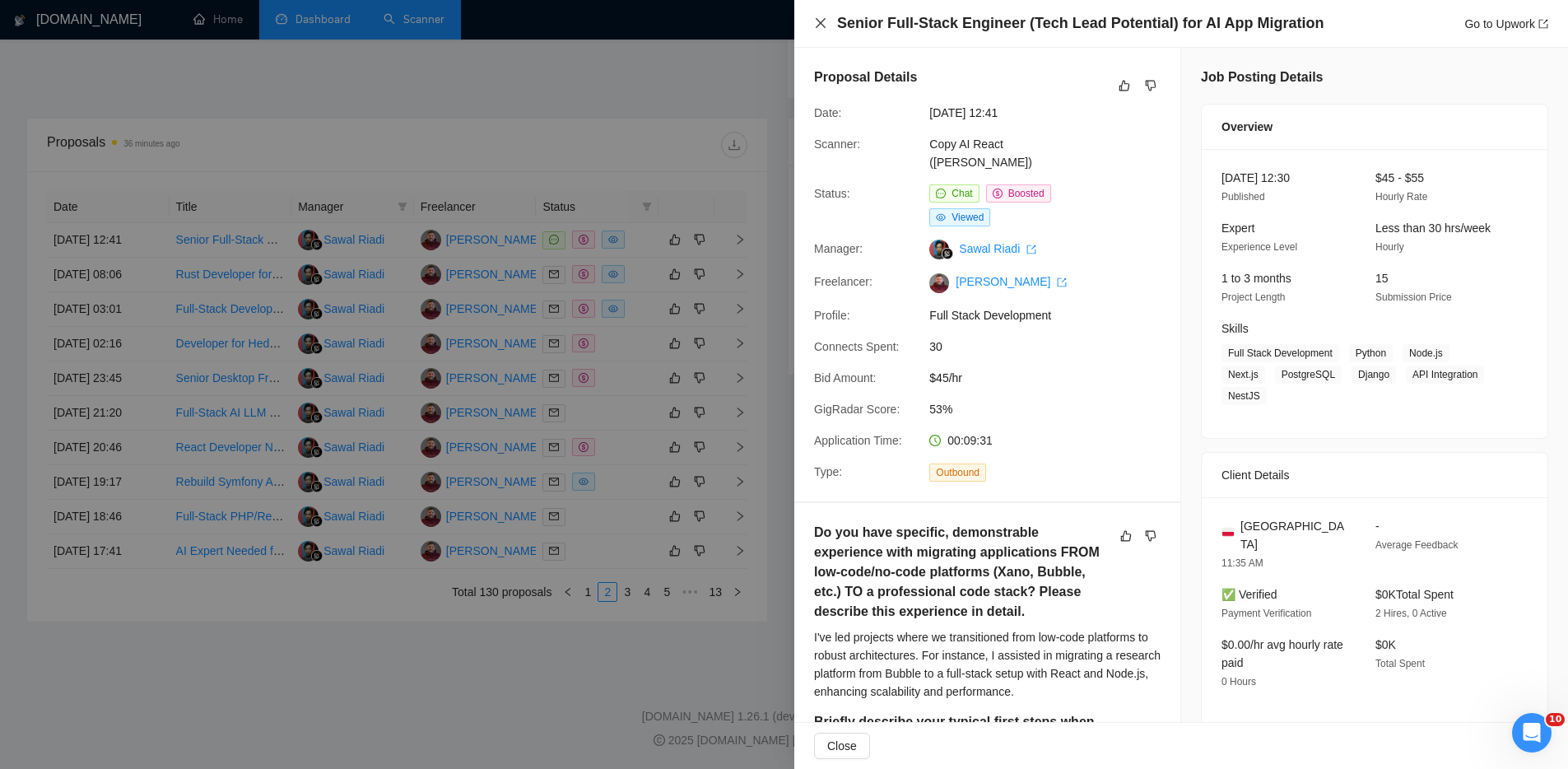
click at [822, 23] on icon "close" at bounding box center [821, 23] width 10 height 10
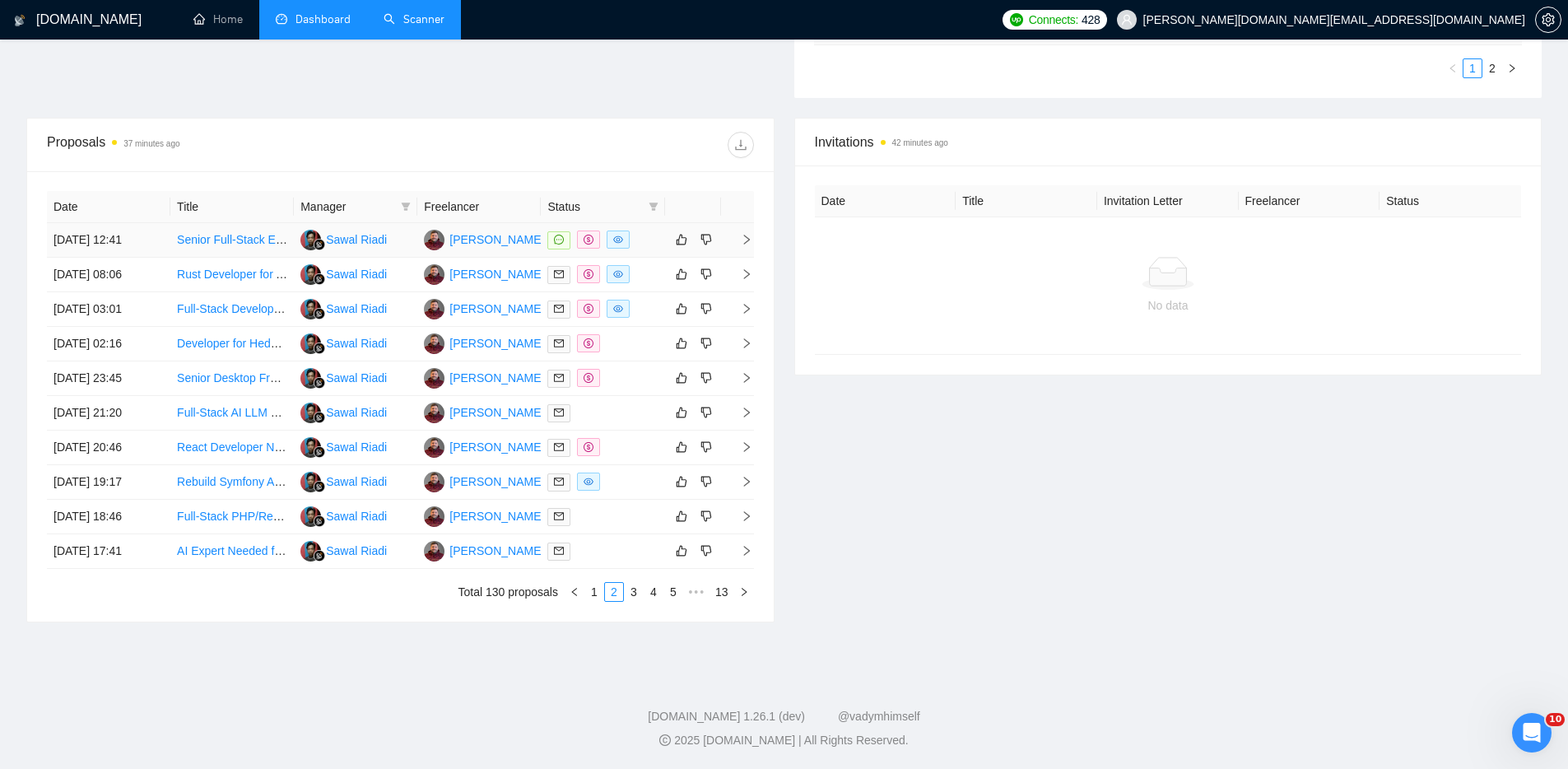
click at [649, 240] on div at bounding box center [602, 239] width 111 height 19
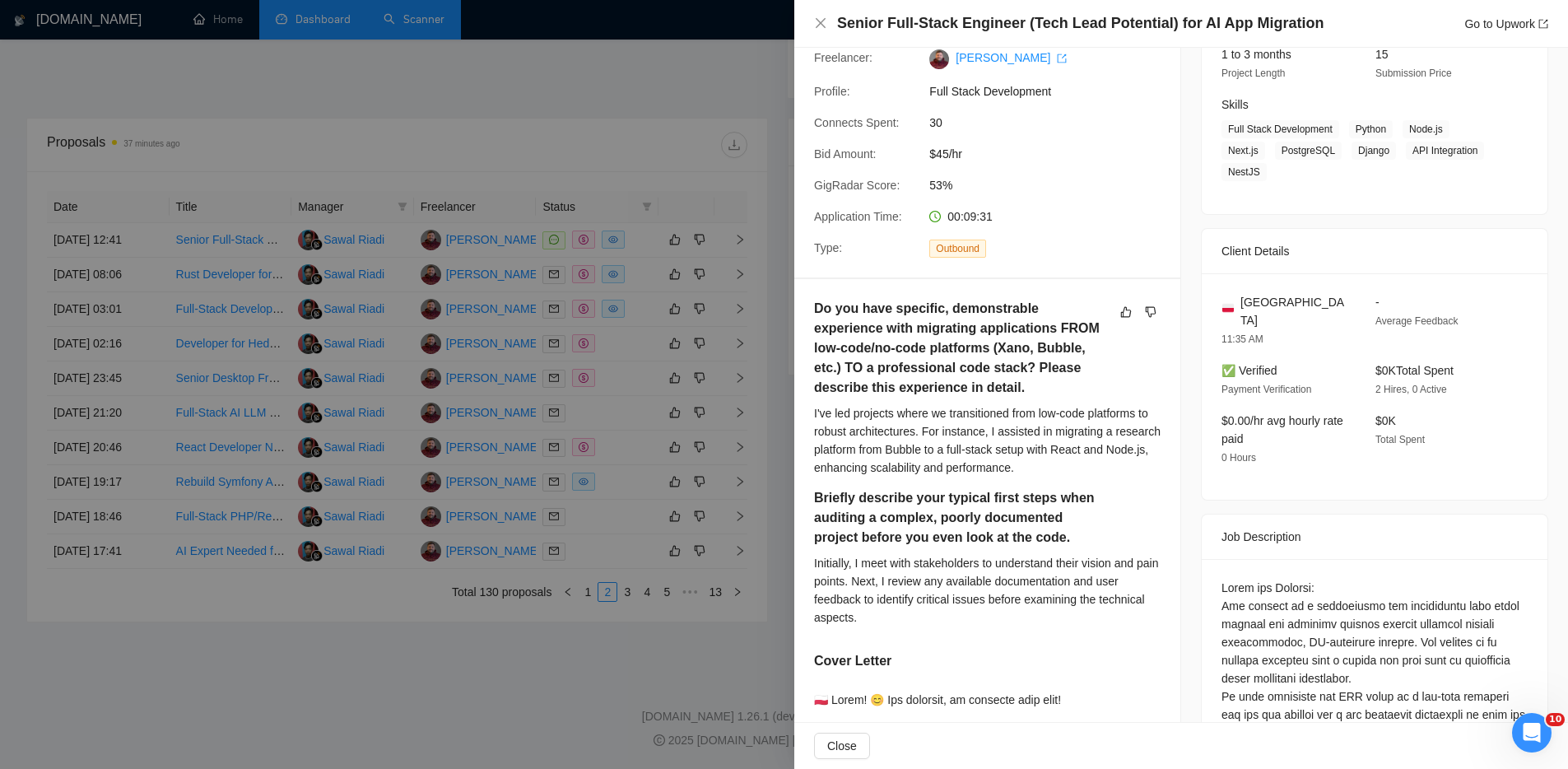
scroll to position [0, 0]
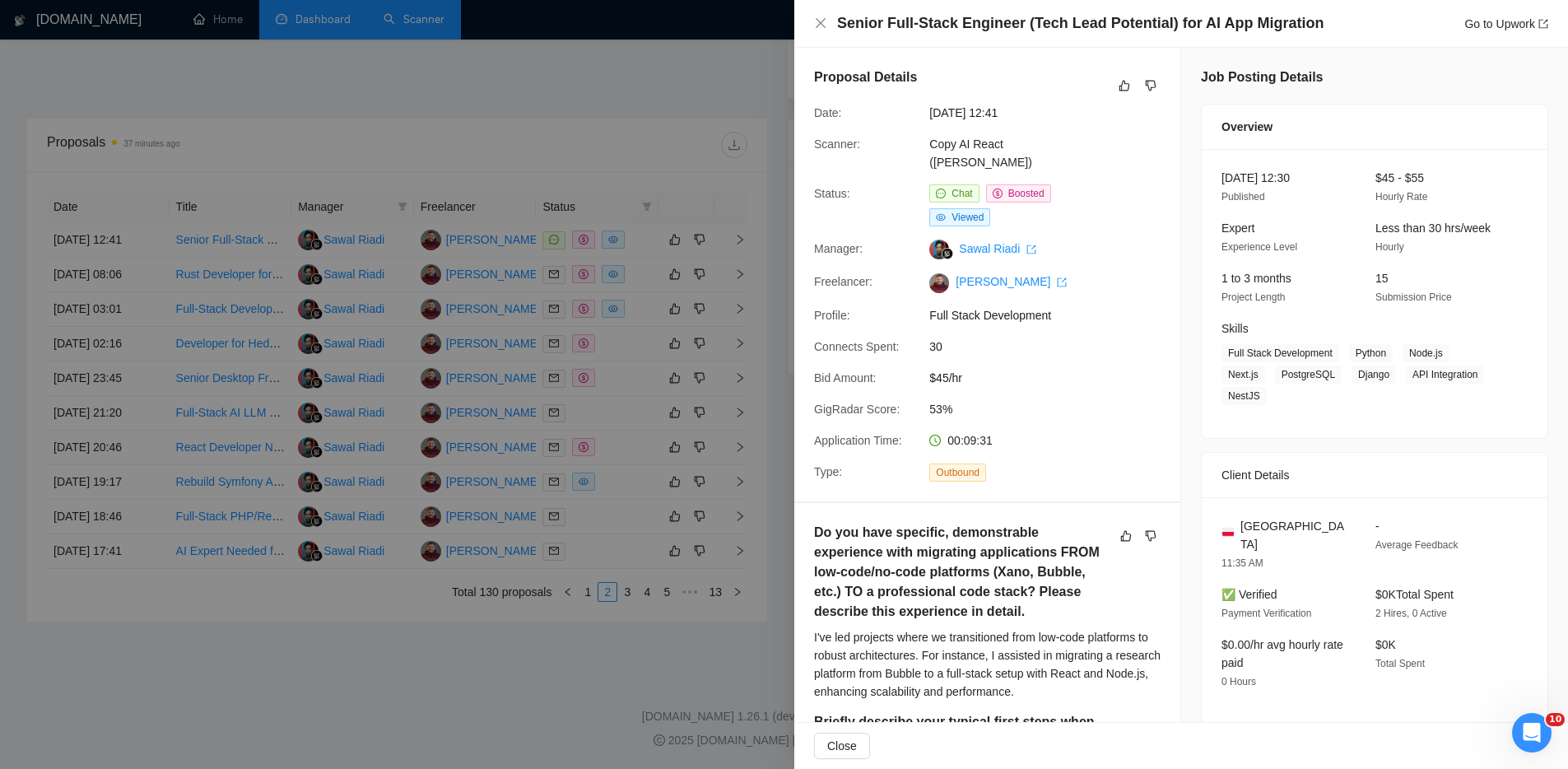
click at [590, 592] on div at bounding box center [784, 384] width 1568 height 769
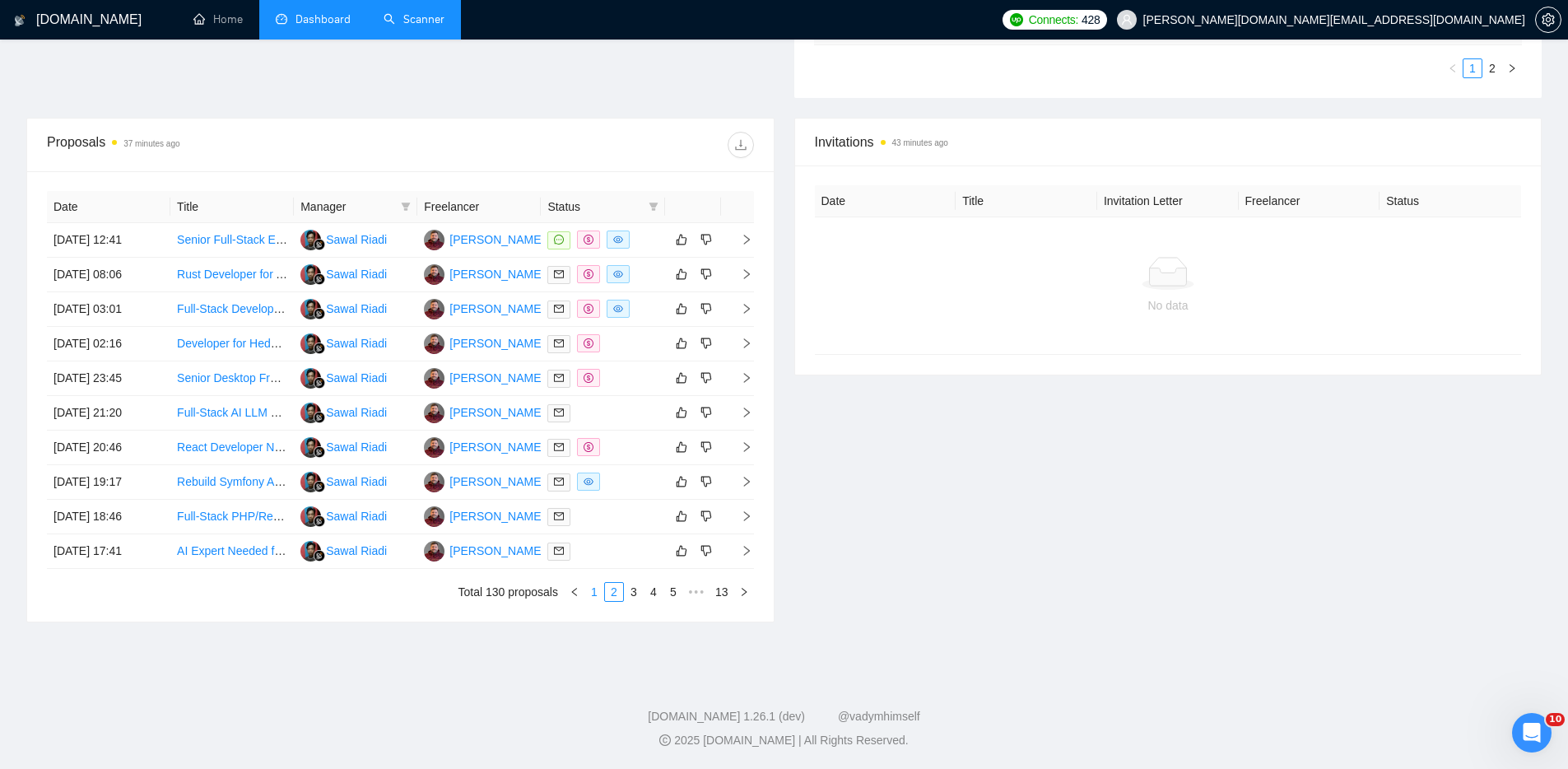
click at [591, 590] on link "1" at bounding box center [594, 591] width 18 height 18
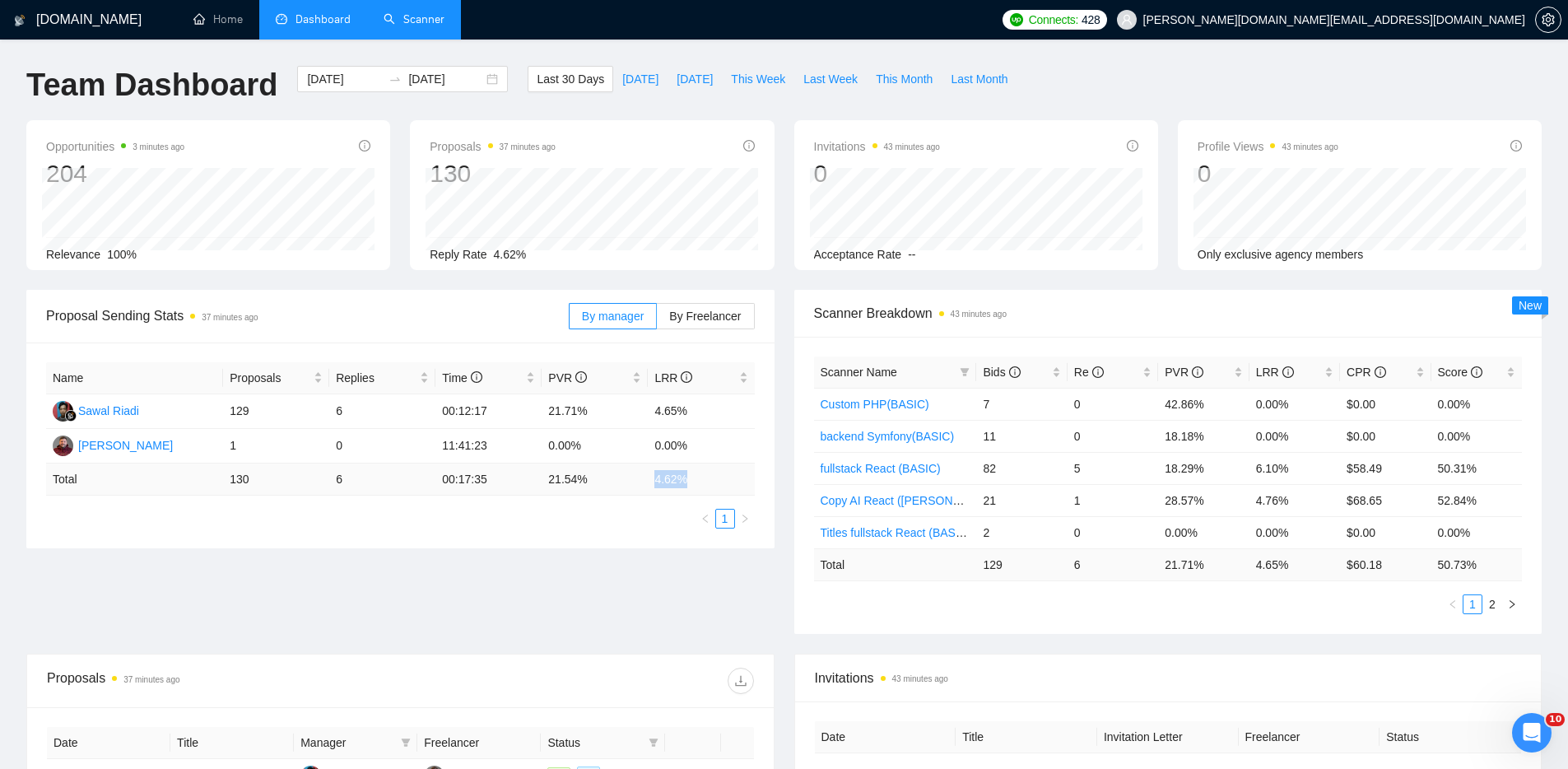
drag, startPoint x: 649, startPoint y: 480, endPoint x: 700, endPoint y: 480, distance: 51.0
click at [700, 480] on td "4.62 %" at bounding box center [701, 480] width 106 height 32
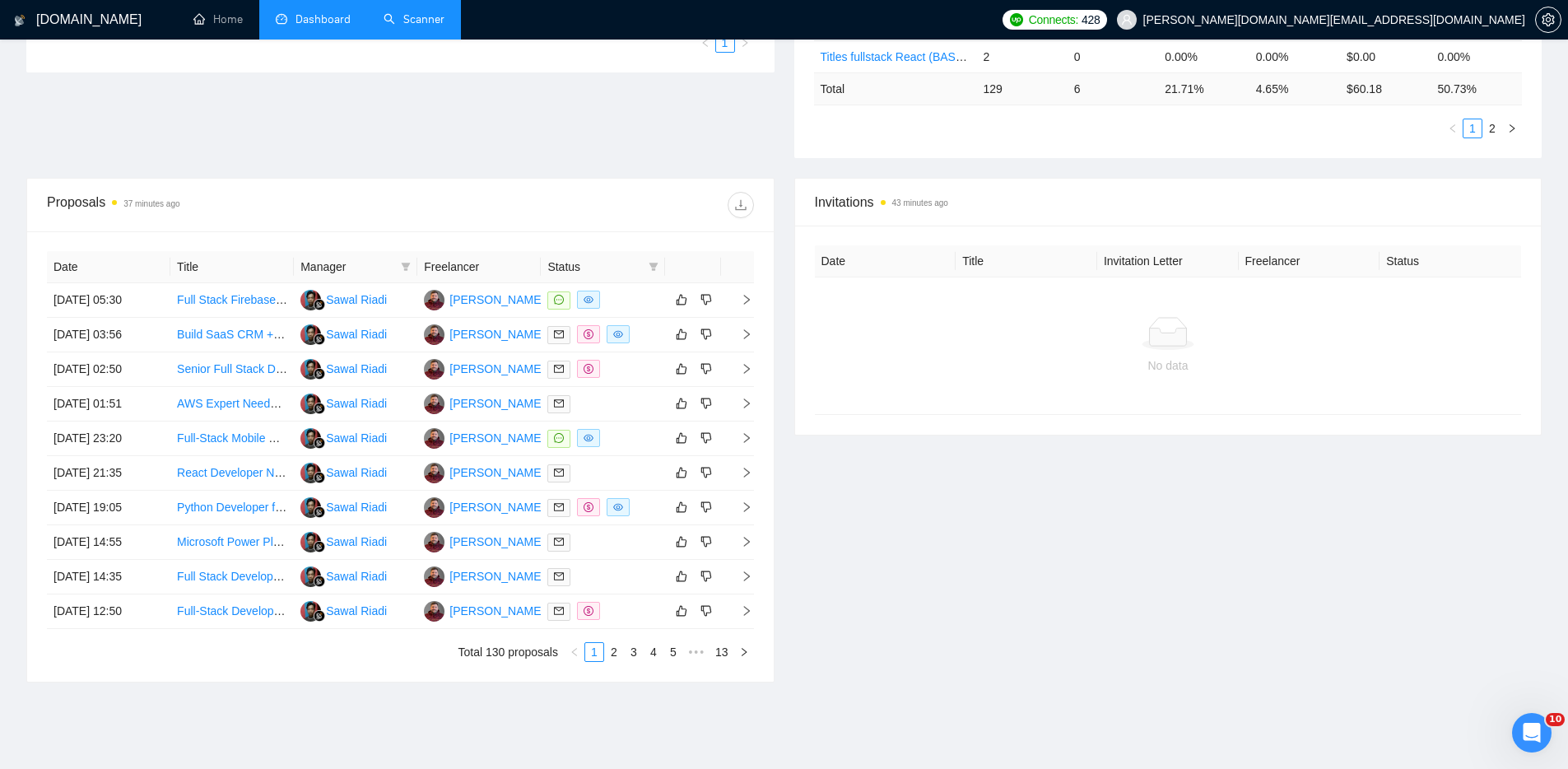
scroll to position [537, 0]
